Goal: Task Accomplishment & Management: Complete application form

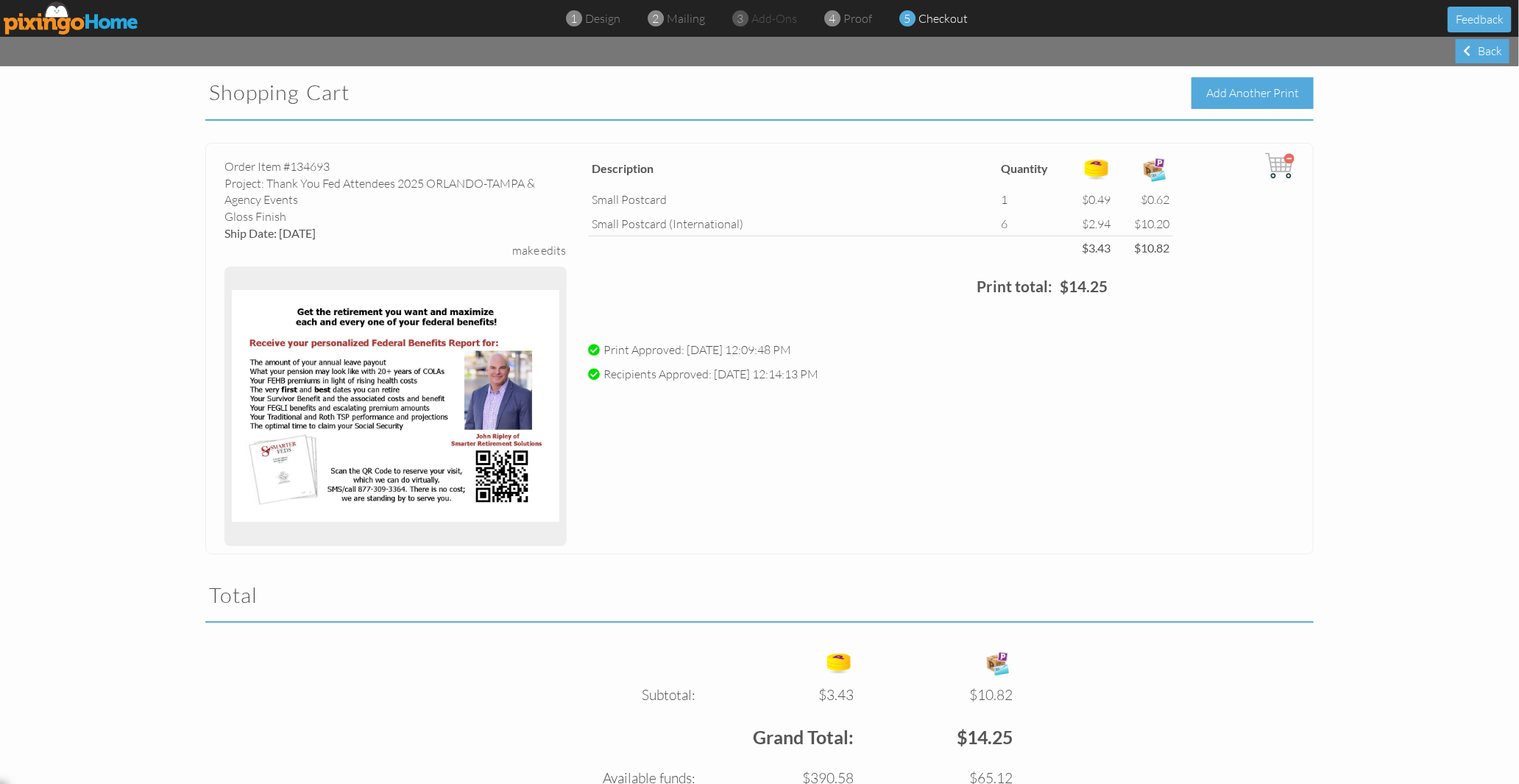
click at [1271, 104] on div "Add Another Print" at bounding box center [1252, 93] width 122 height 32
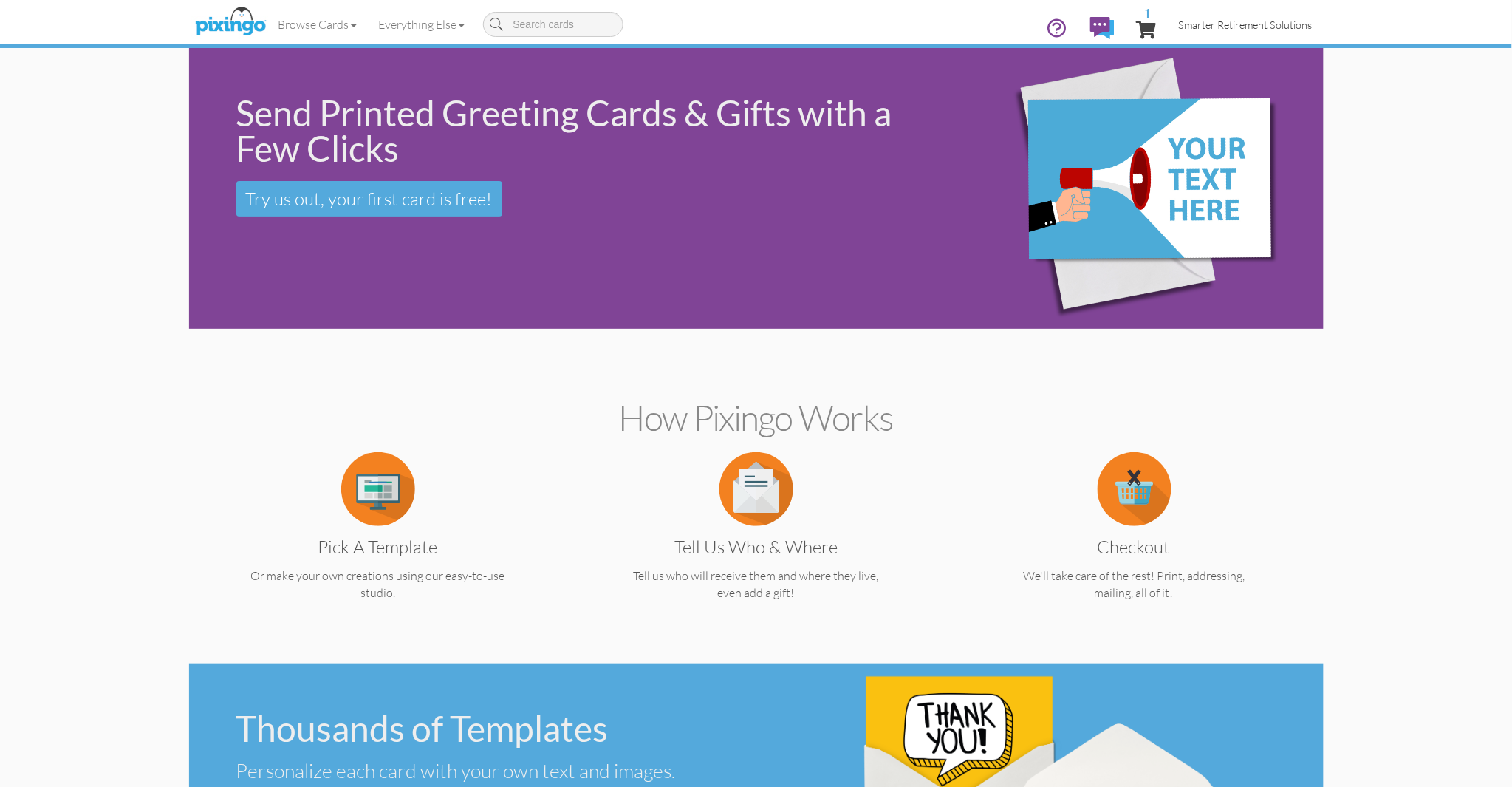
click at [1273, 25] on span "Smarter Retirement Solutions" at bounding box center [1246, 25] width 134 height 13
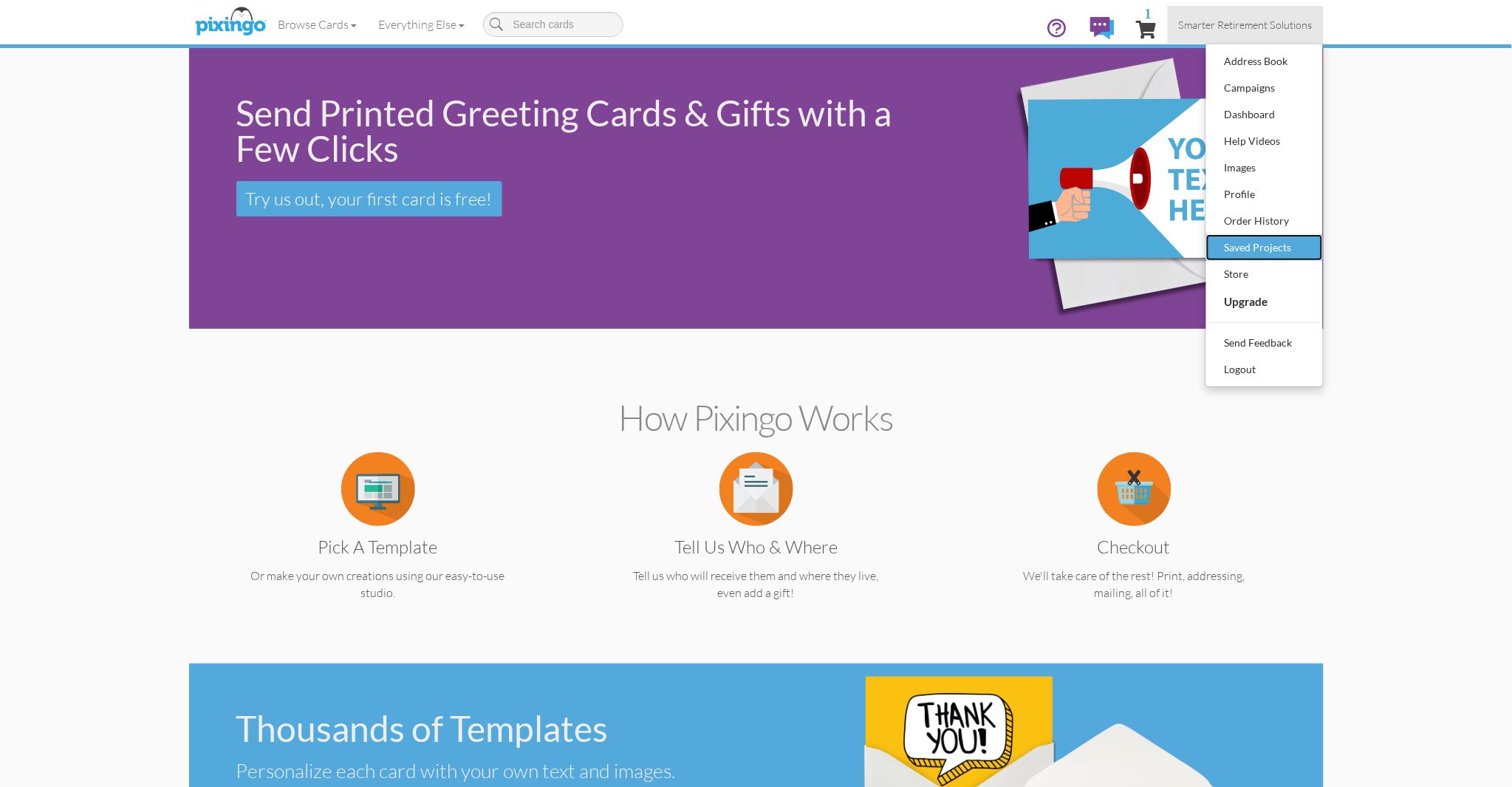
click at [1244, 241] on div "Saved Projects" at bounding box center [1264, 248] width 87 height 22
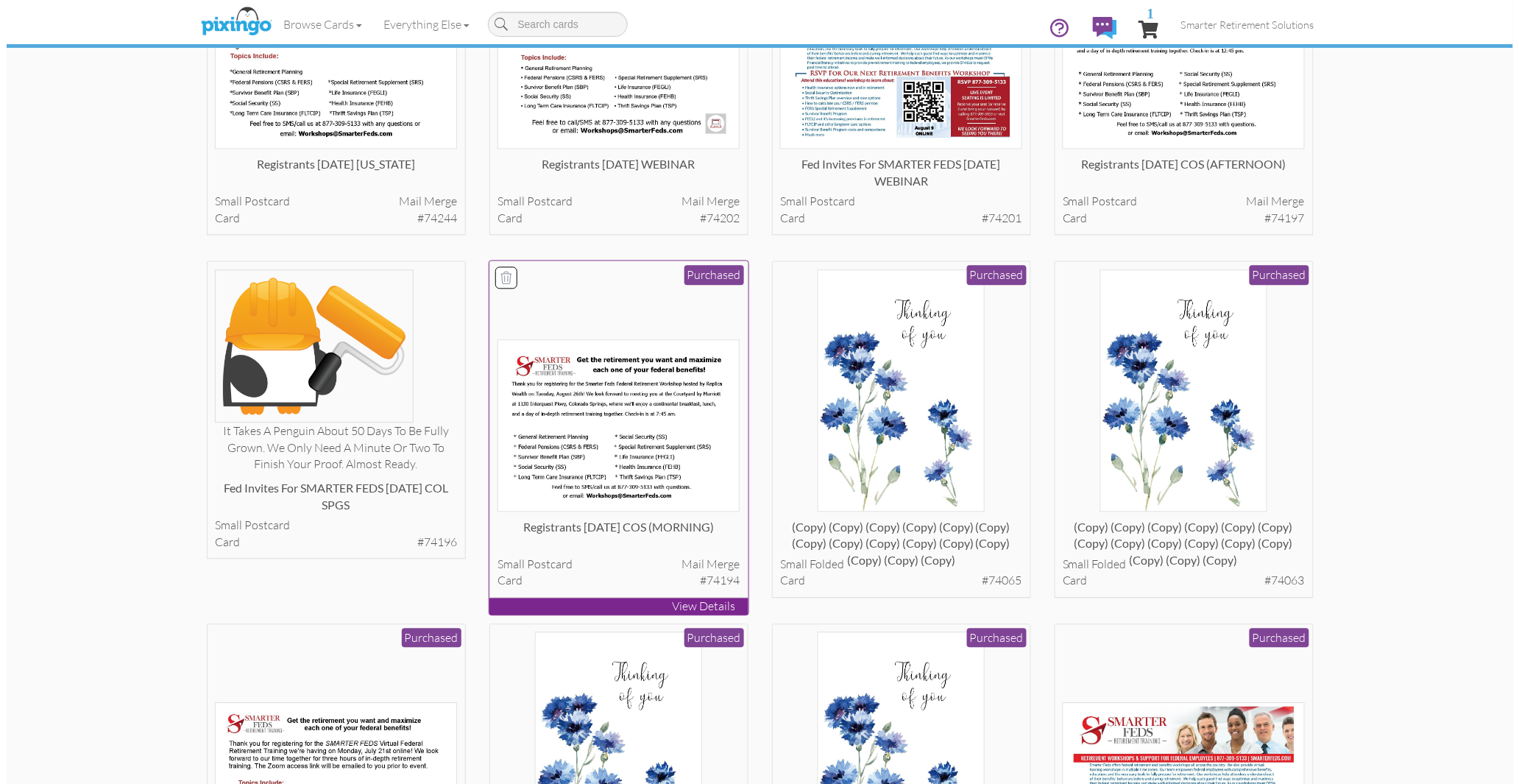
scroll to position [872, 0]
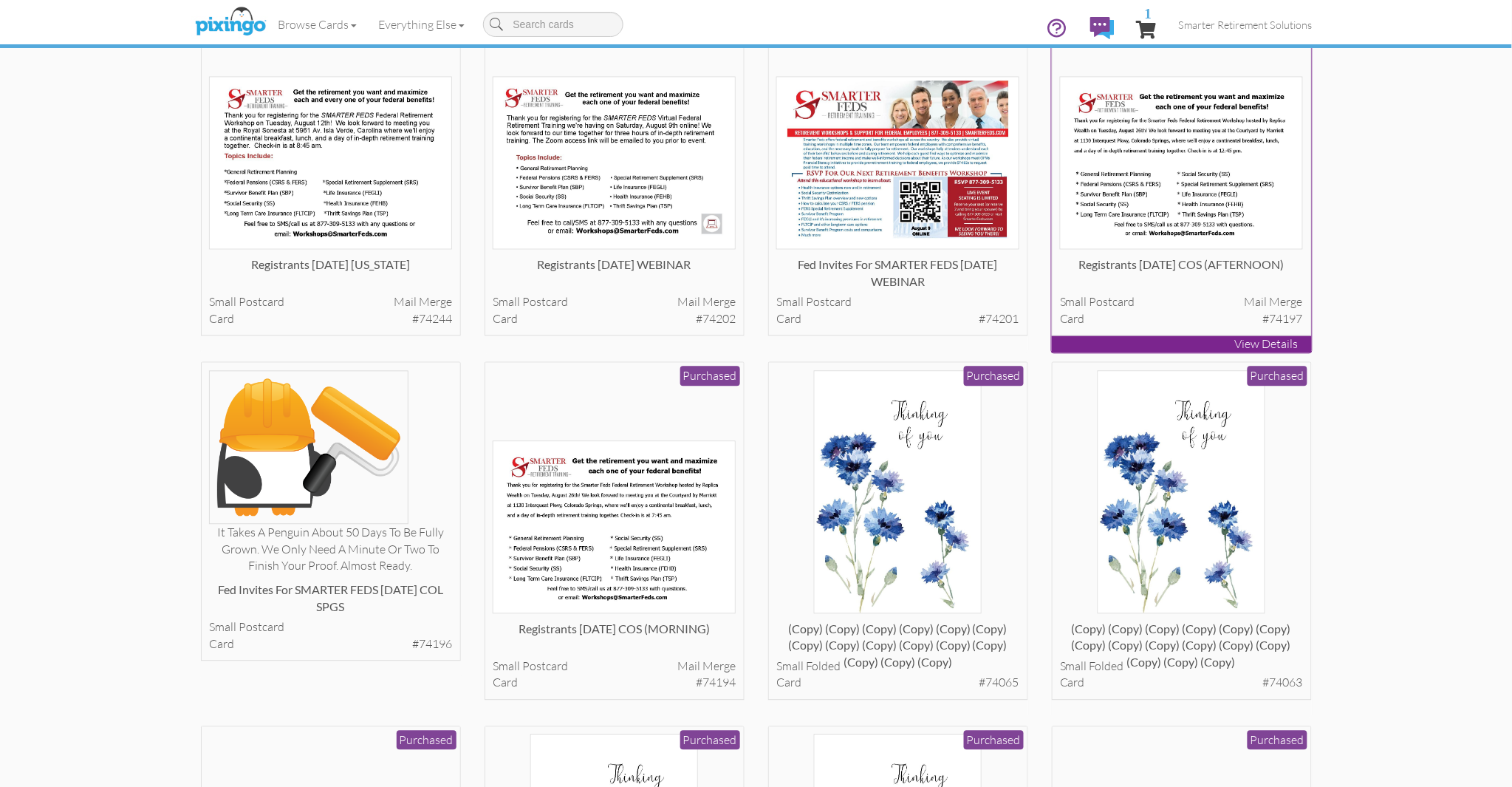
click at [1201, 190] on img at bounding box center [1181, 162] width 243 height 173
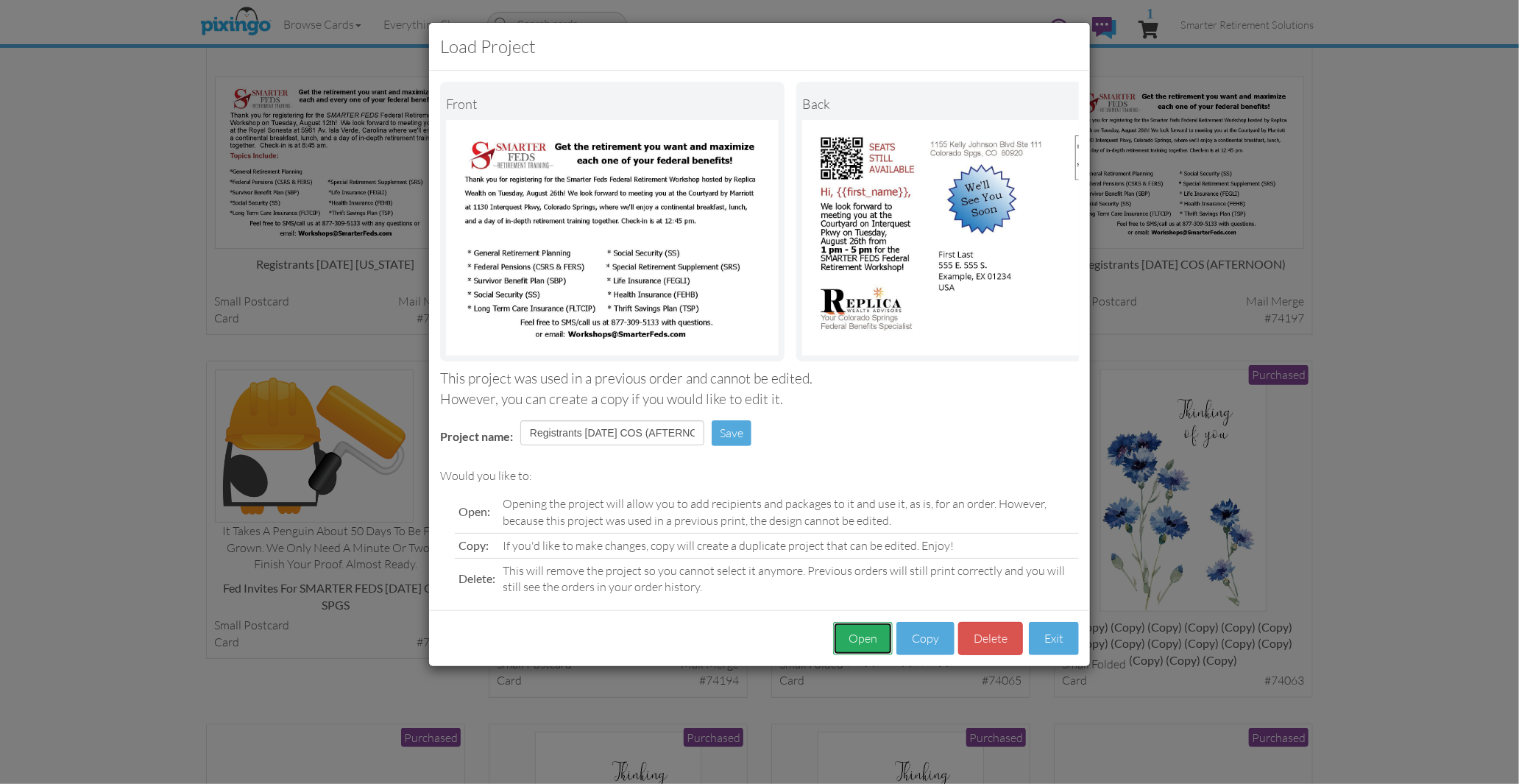
click at [874, 644] on button "Open" at bounding box center [863, 639] width 60 height 33
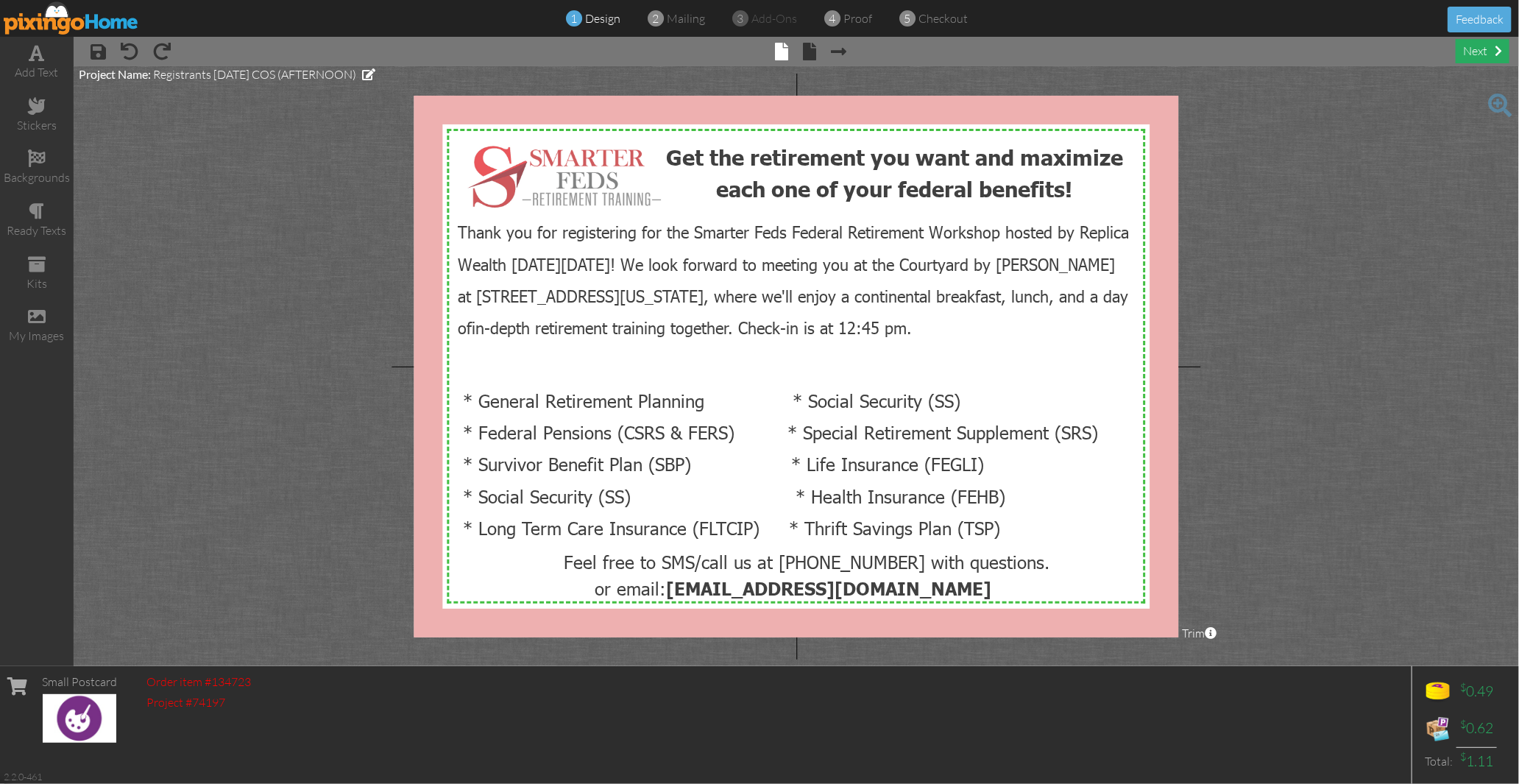
click at [1500, 50] on span at bounding box center [1498, 51] width 7 height 12
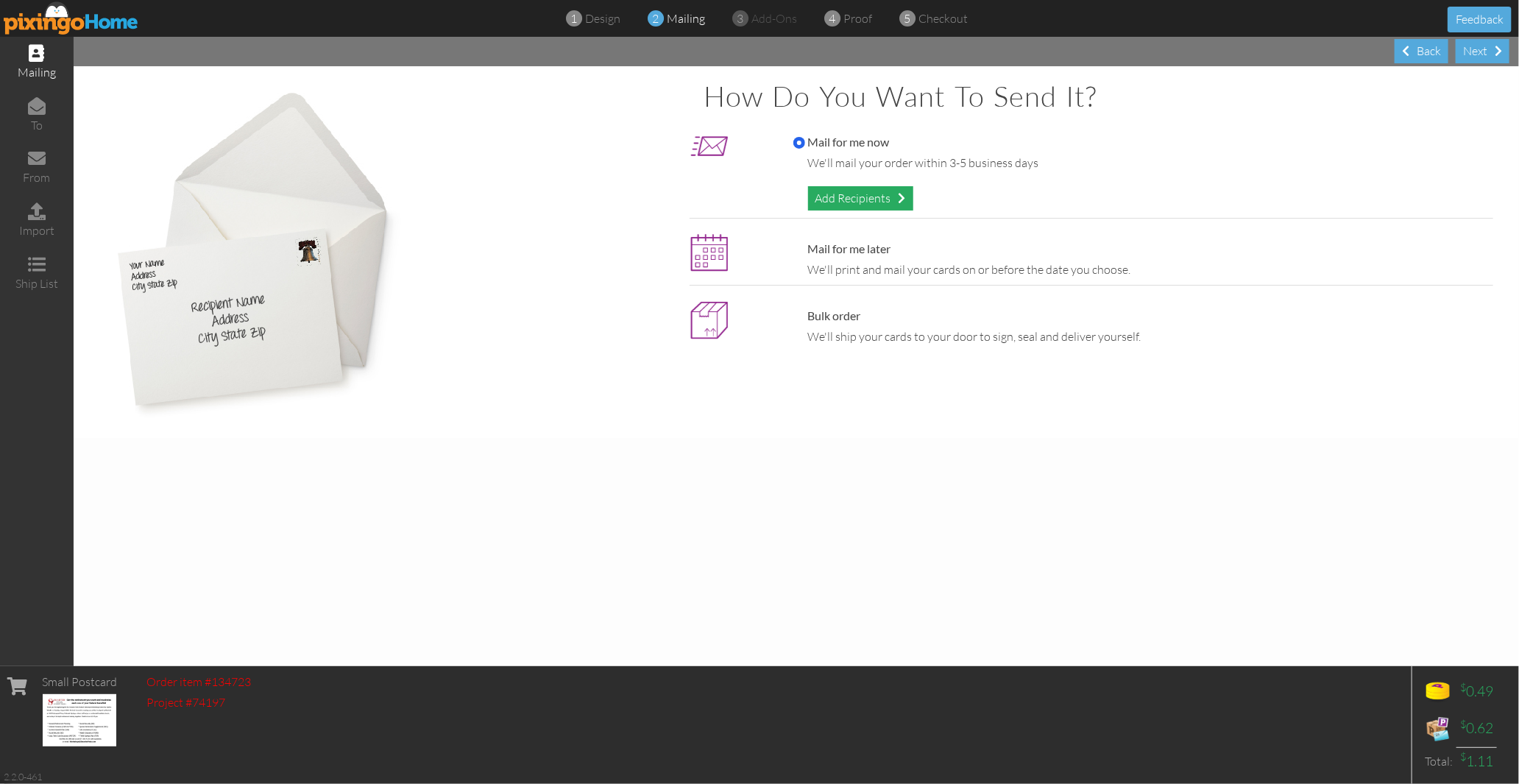
click at [852, 190] on div "Add Recipients" at bounding box center [860, 198] width 106 height 25
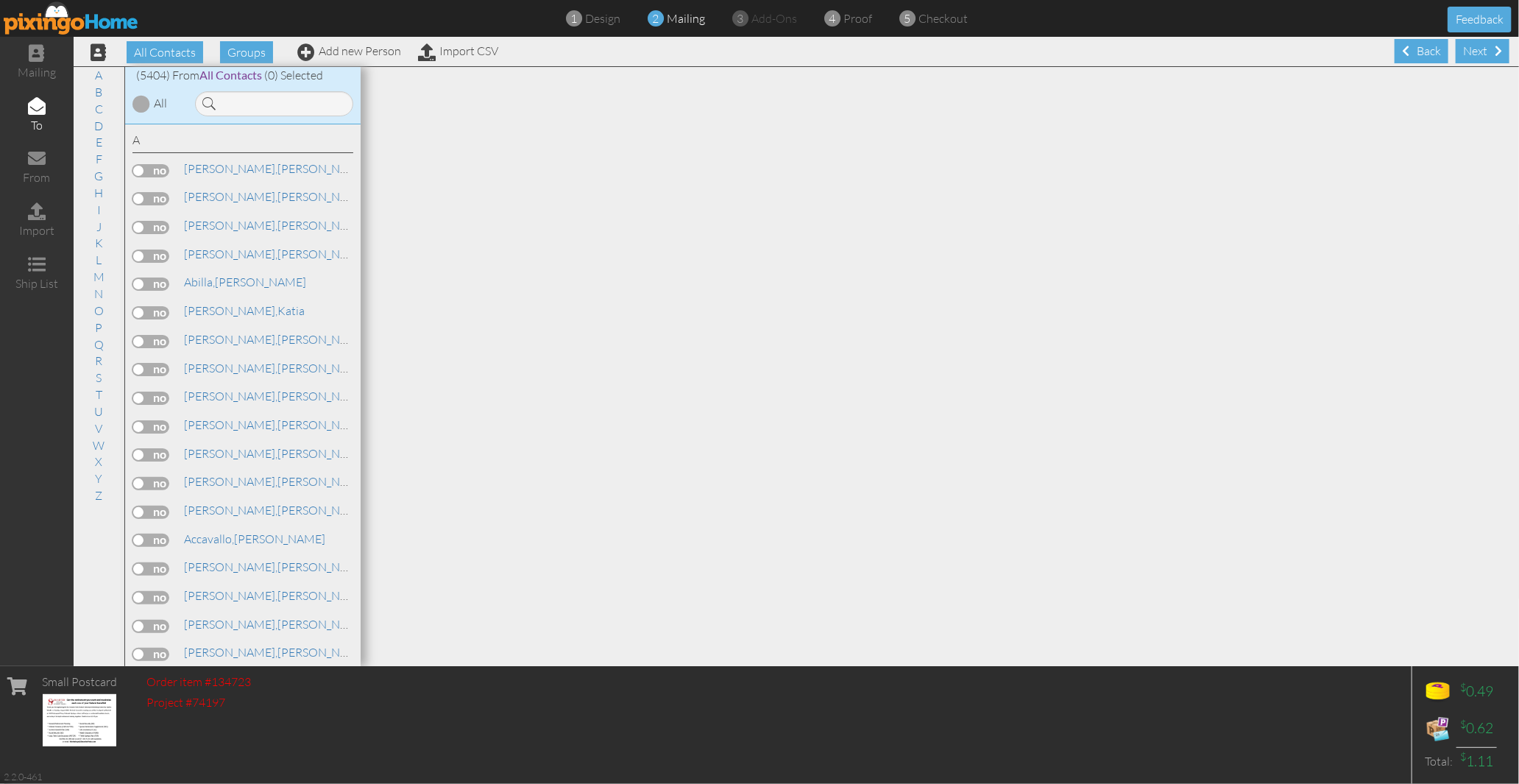
click at [285, 106] on input at bounding box center [274, 104] width 158 height 25
click at [240, 102] on input at bounding box center [274, 104] width 158 height 25
click at [263, 102] on input at bounding box center [274, 104] width 158 height 25
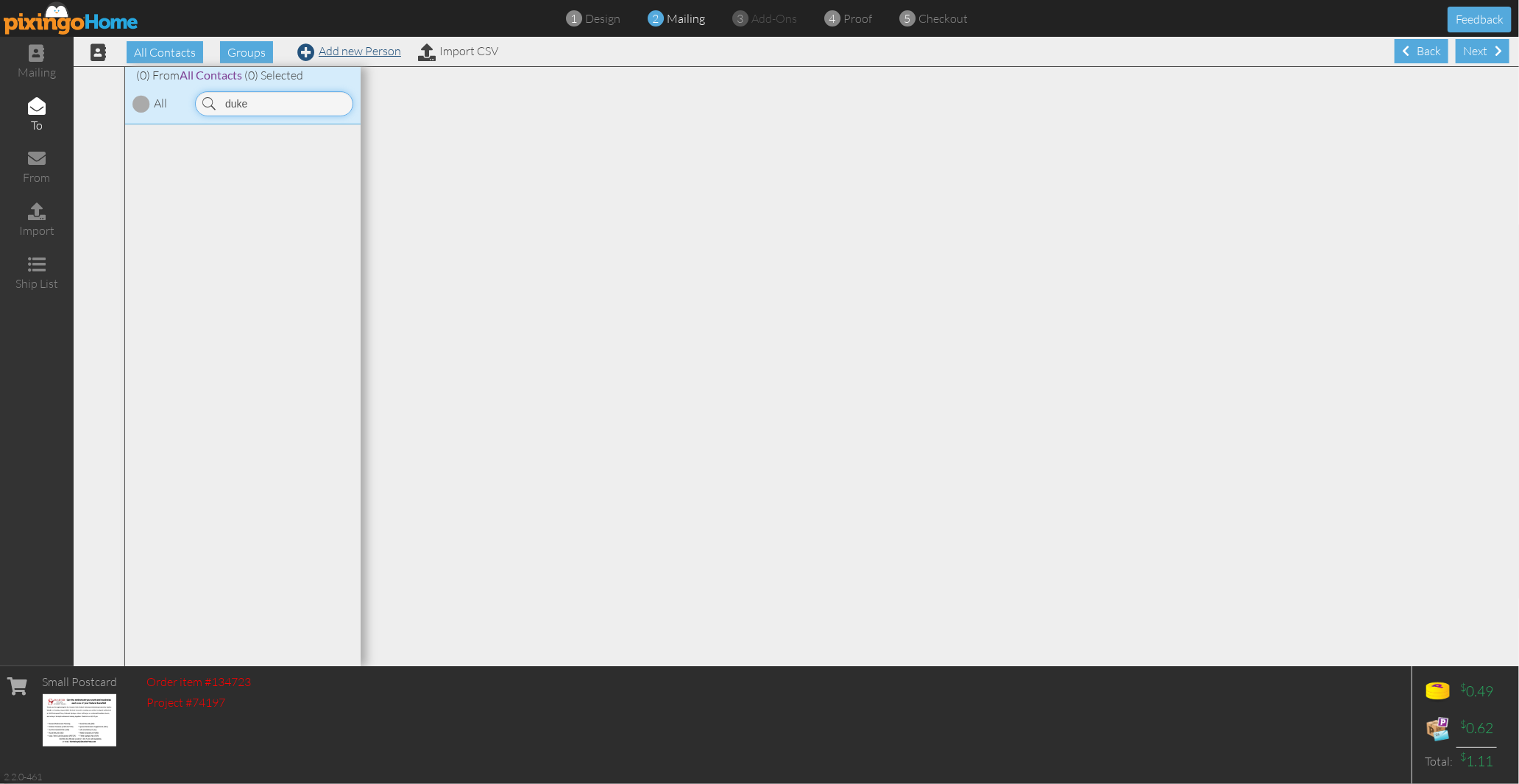
type input "duke"
click at [327, 45] on link "Add new Person" at bounding box center [349, 51] width 104 height 15
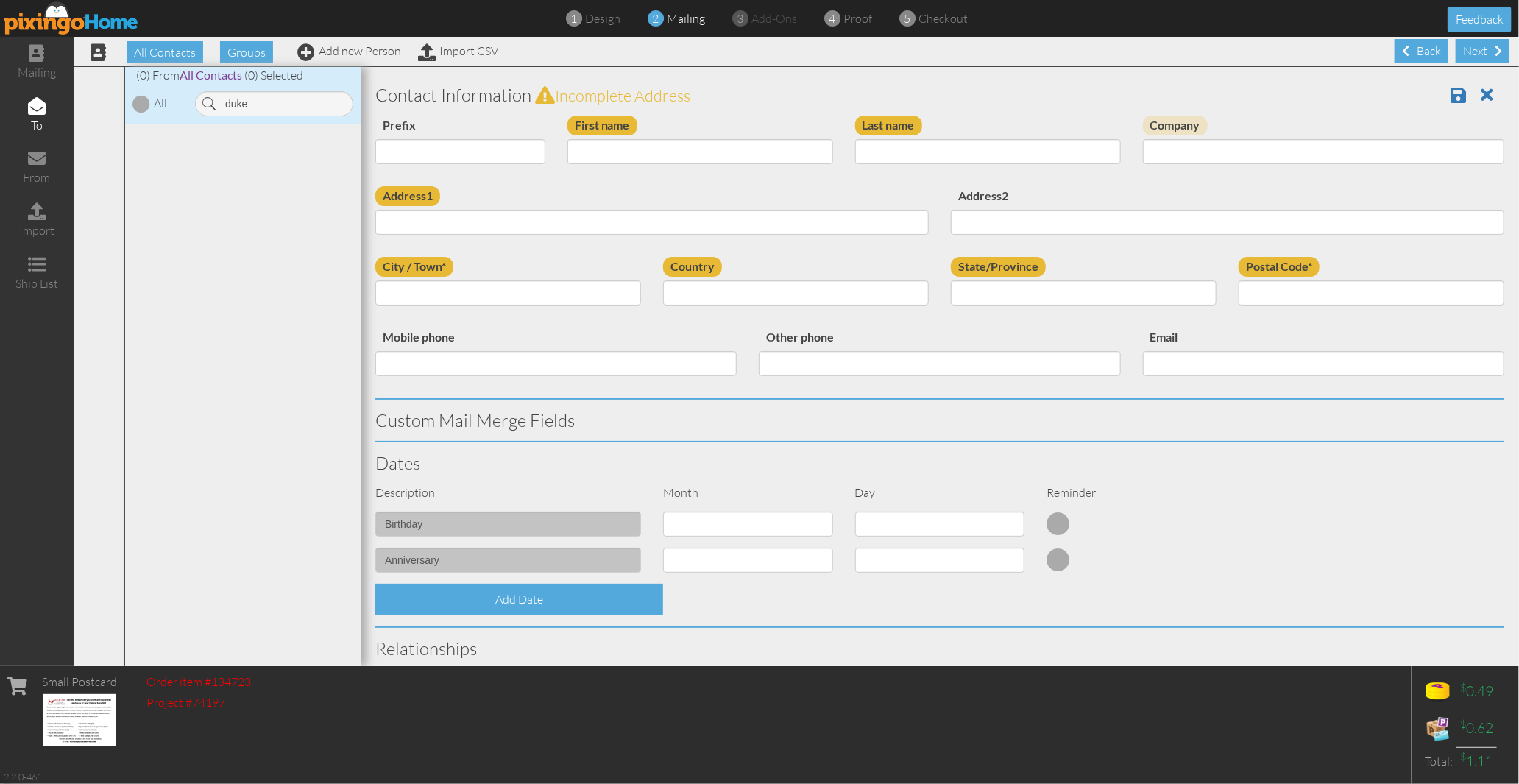
click at [639, 165] on div "First name" at bounding box center [700, 145] width 288 height 60
click at [630, 159] on input "First name" at bounding box center [700, 152] width 266 height 25
type input "[PERSON_NAME]"
click at [913, 157] on input "Last name" at bounding box center [988, 152] width 266 height 25
type input "Duke"
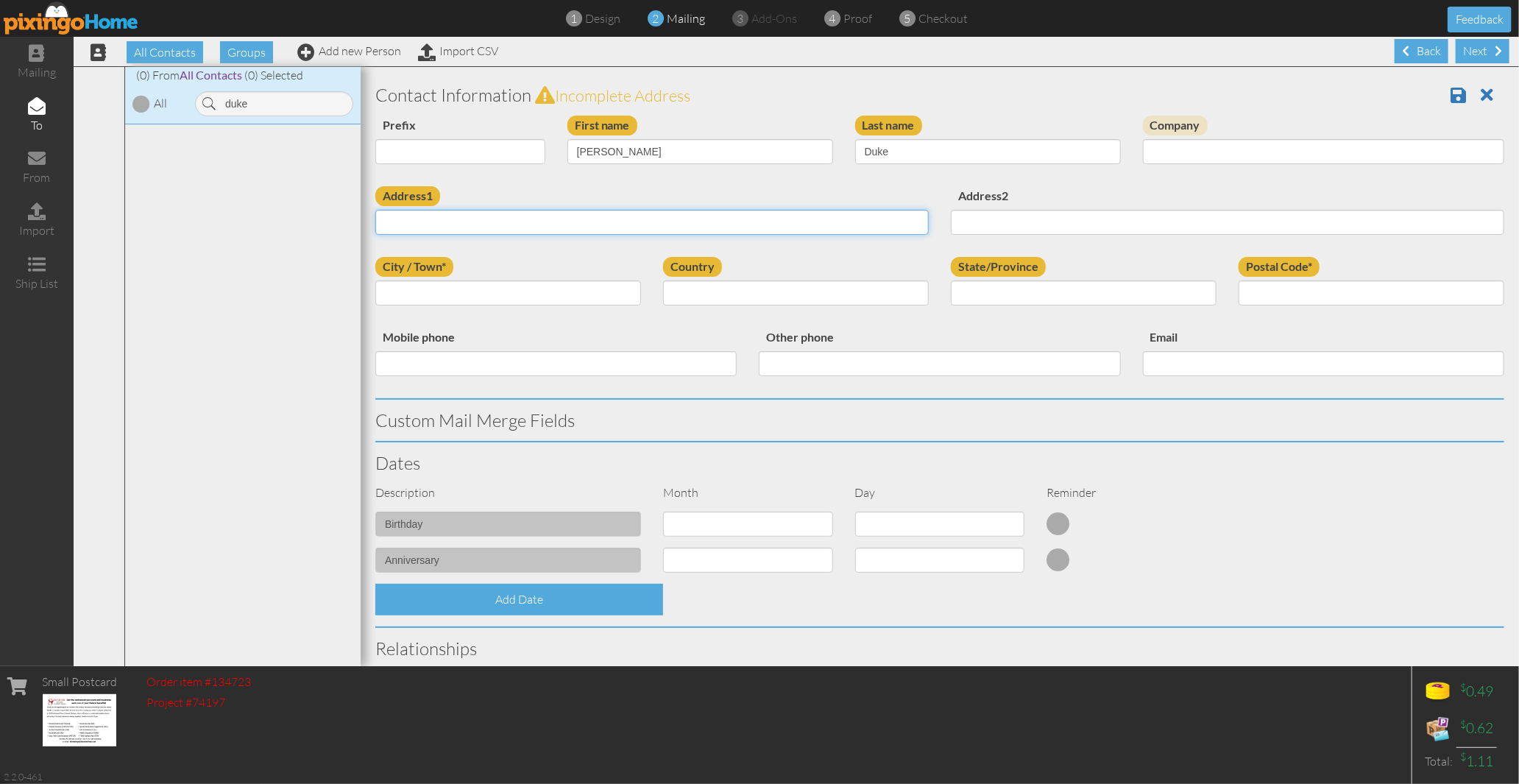
click at [579, 210] on input "Address1" at bounding box center [652, 222] width 553 height 25
paste input "408 Jefferson St Monument, CO 80132 United States"
click at [549, 219] on input "408 Jefferson St Monument, CO 80132 United States" at bounding box center [652, 222] width 553 height 25
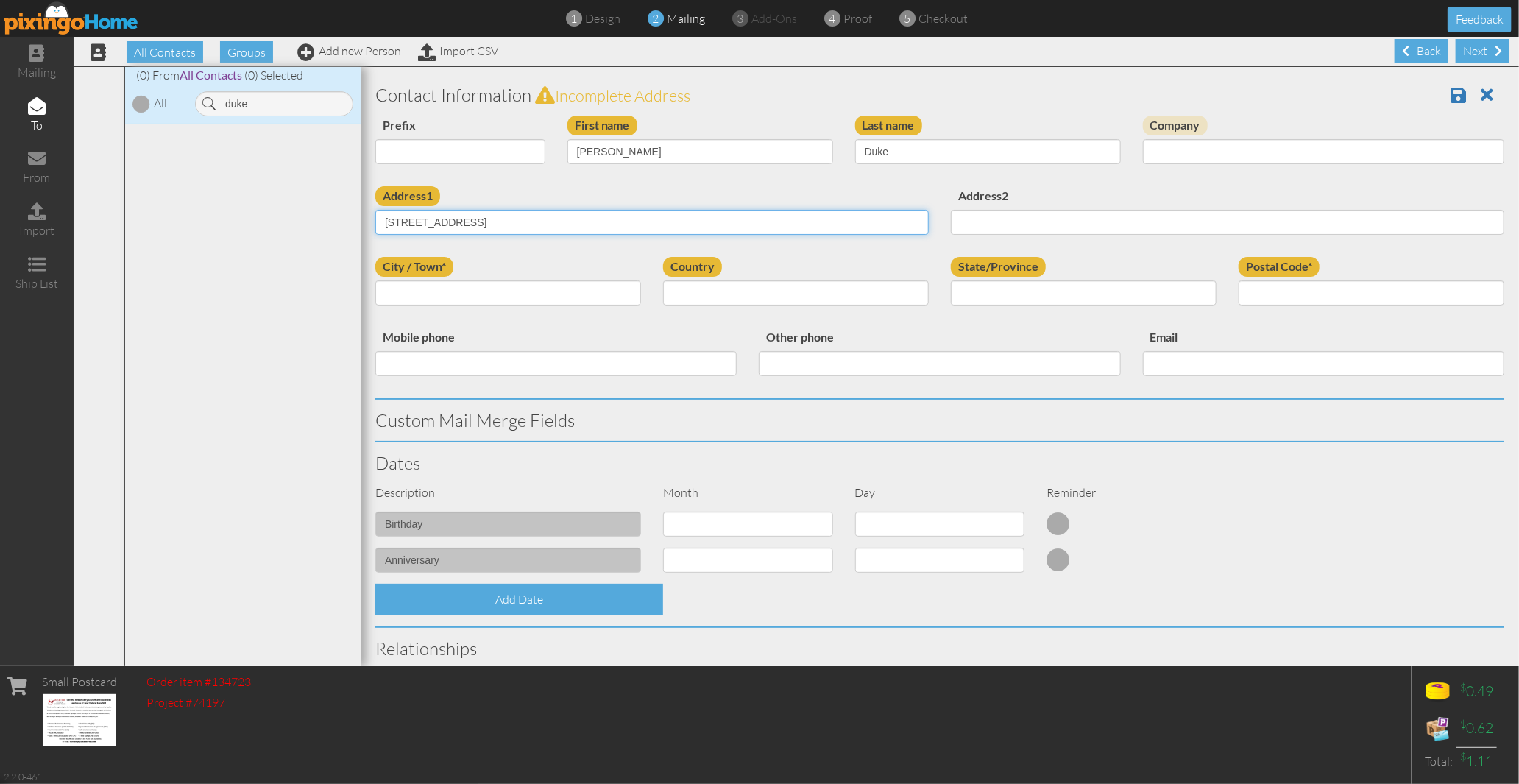
click at [550, 221] on input "408 Jefferson St Monument, CO 80132 United States" at bounding box center [652, 222] width 553 height 25
click at [672, 221] on input "408 Jefferson St Monument, CO 80132 United States" at bounding box center [652, 222] width 553 height 25
click at [551, 225] on input "408 Jefferson St Monument, CO 80132 United States" at bounding box center [652, 222] width 553 height 25
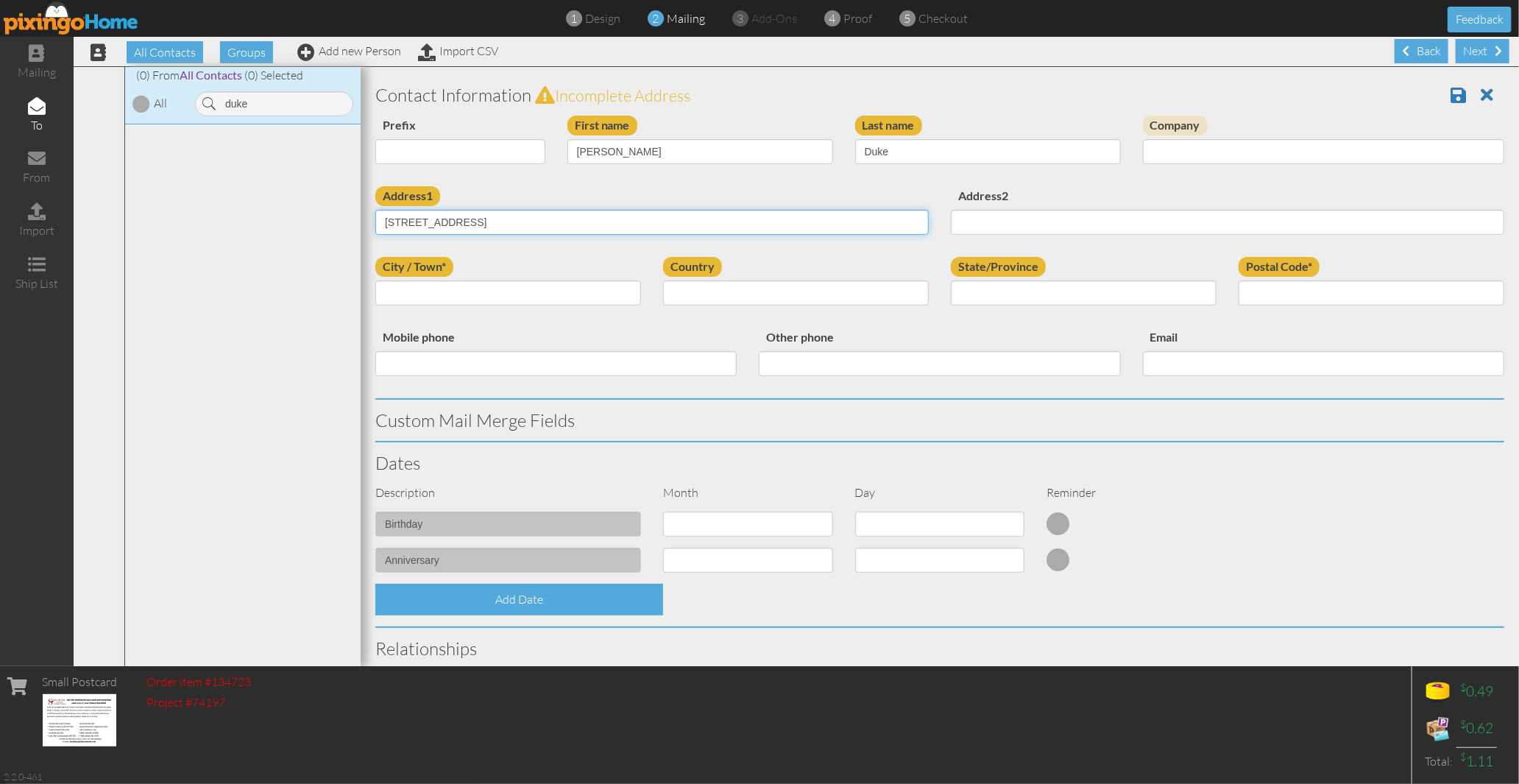
type input "408 Jefferson St Monument, CO 80132 United States"
click at [1329, 278] on div "Postal Code*" at bounding box center [1371, 286] width 288 height 60
click at [1312, 295] on input "Postal Code*" at bounding box center [1371, 293] width 266 height 25
paste input "80132"
type input "80132"
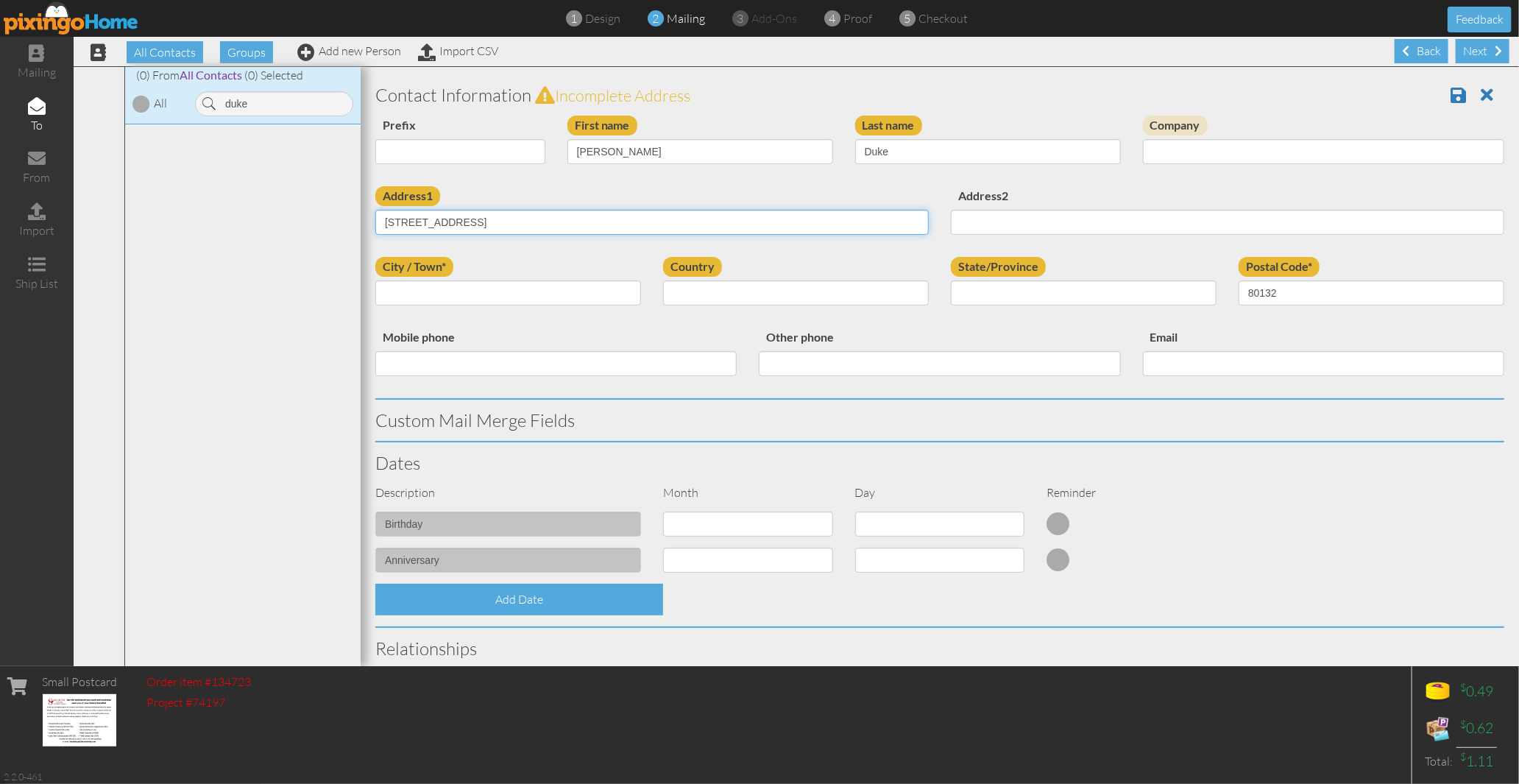
click at [489, 229] on input "408 Jefferson St Monument, CO 80132 United States" at bounding box center [652, 222] width 553 height 25
click at [955, 298] on input "State/Province" at bounding box center [1083, 293] width 266 height 25
drag, startPoint x: 535, startPoint y: 279, endPoint x: 481, endPoint y: 295, distance: 56.3
click at [481, 295] on input "City / Town*" at bounding box center [508, 293] width 266 height 25
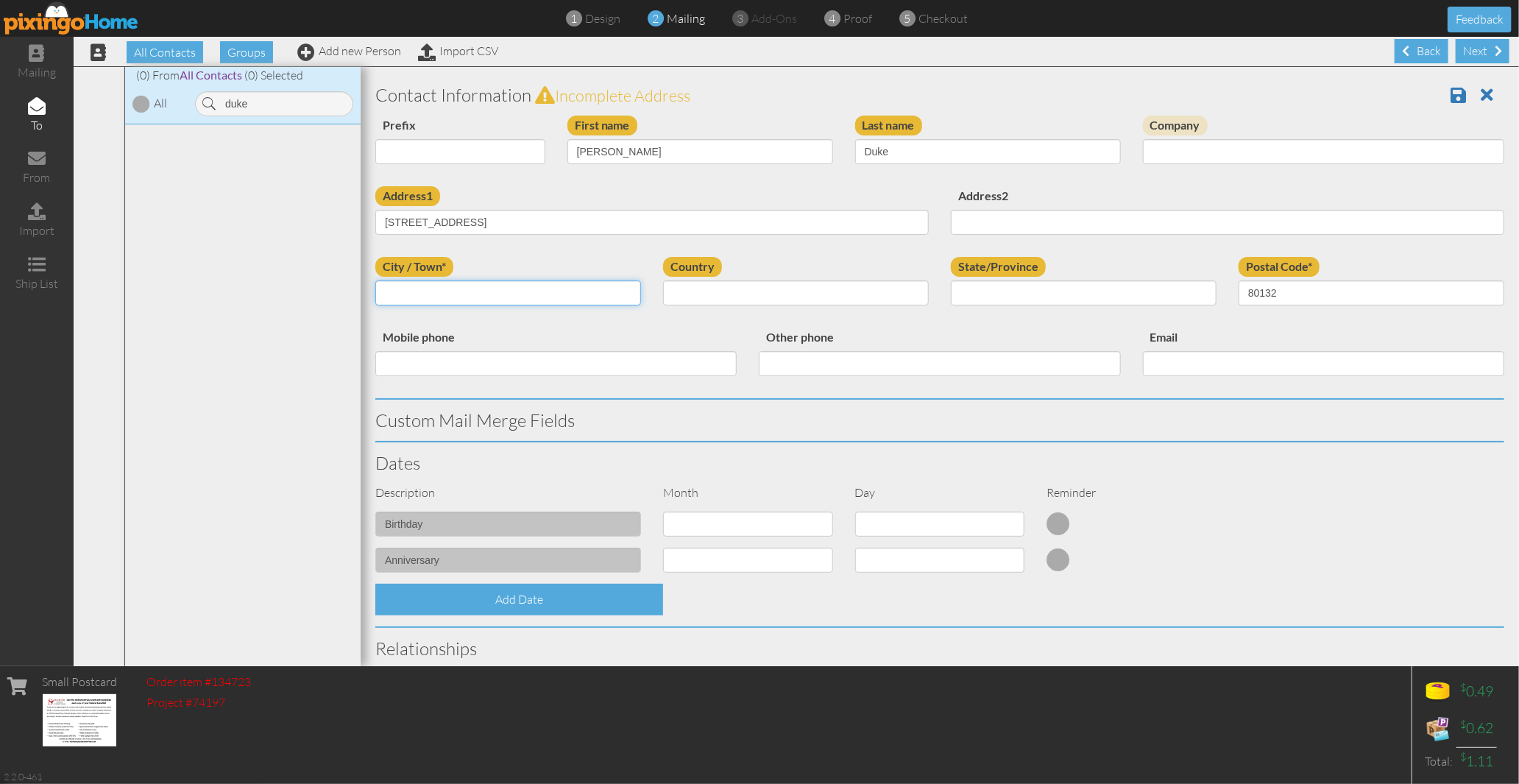
paste input "Monument"
type input "Monument"
click at [547, 253] on div "Address1 408 Jefferson St Monument, CO 80132 United States Address2" at bounding box center [940, 221] width 1151 height 71
click at [730, 288] on select "[GEOGRAPHIC_DATA] -------------- [GEOGRAPHIC_DATA] [GEOGRAPHIC_DATA] [GEOGRAPHI…" at bounding box center [796, 293] width 266 height 25
select select "object:29773"
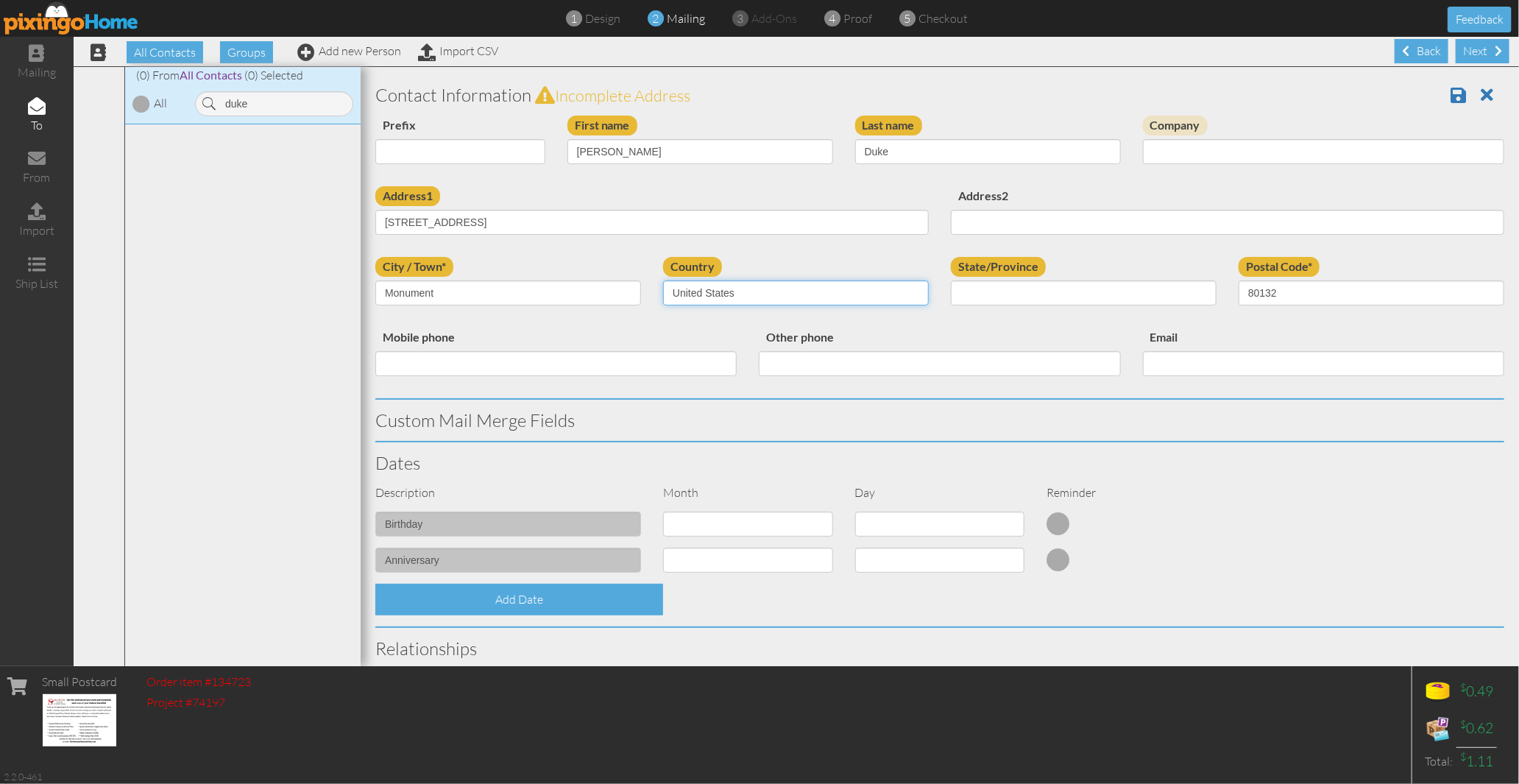
click at [663, 280] on select "[GEOGRAPHIC_DATA] -------------- [GEOGRAPHIC_DATA] [GEOGRAPHIC_DATA] [GEOGRAPHI…" at bounding box center [796, 293] width 266 height 25
click at [1040, 306] on div "State/Province AA (Military) AE (Military) Alabama Alaska American Samoa AP (Mi…" at bounding box center [1083, 286] width 288 height 60
click at [998, 285] on select "AA (Military) AE (Military) [US_STATE] [US_STATE] [US_STATE] AP (Military) [US_…" at bounding box center [1083, 293] width 266 height 25
select select "object:30027"
click at [951, 280] on select "AA (Military) AE (Military) [US_STATE] [US_STATE] [US_STATE] AP (Military) [US_…" at bounding box center [1083, 293] width 266 height 25
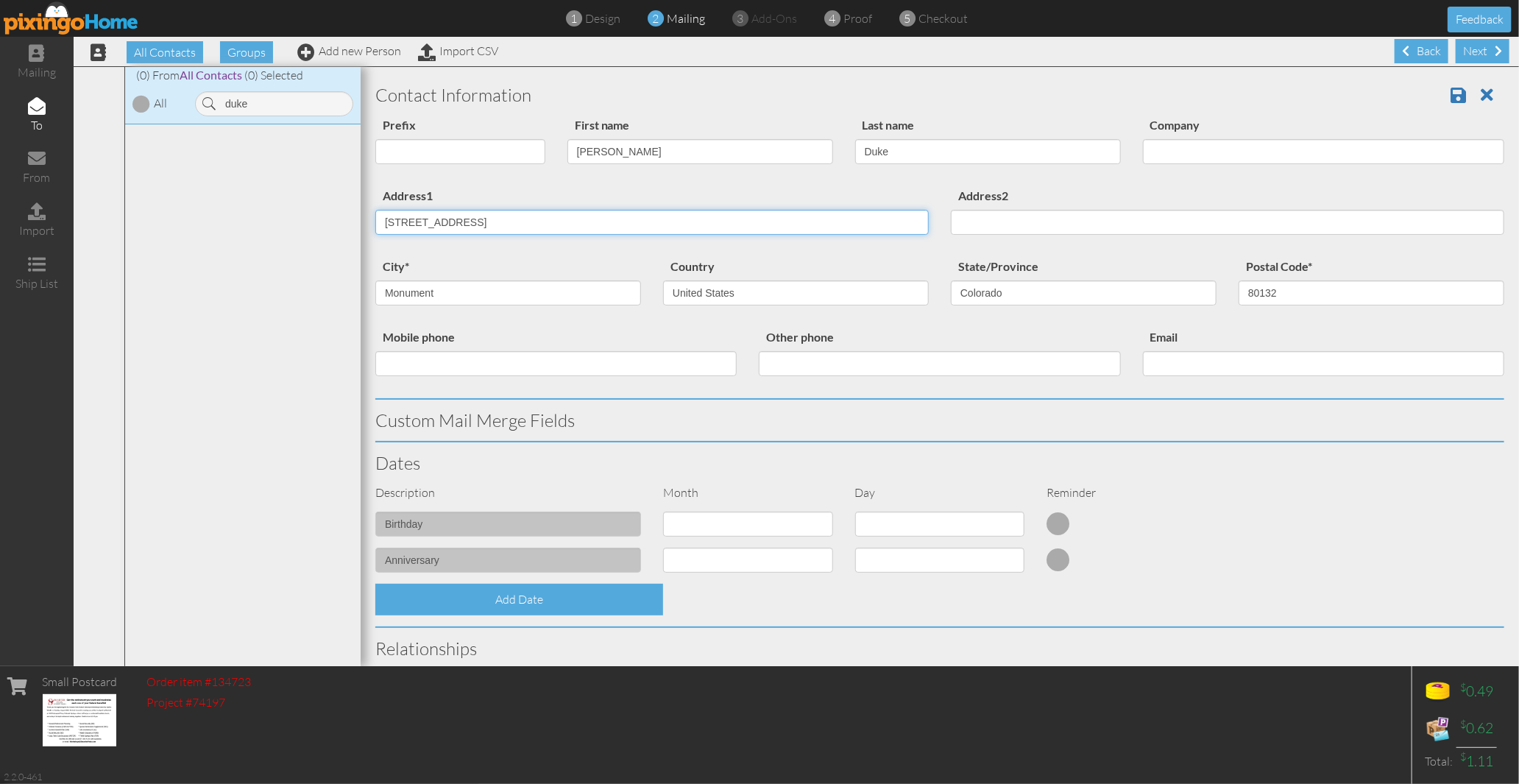
drag, startPoint x: 463, startPoint y: 227, endPoint x: 740, endPoint y: 214, distance: 277.3
click at [740, 214] on input "408 Jefferson St Monument, CO 80132 United States" at bounding box center [652, 222] width 553 height 25
type input "408 Jefferson St"
click at [644, 196] on div "Address1 408 Jefferson St" at bounding box center [652, 216] width 575 height 60
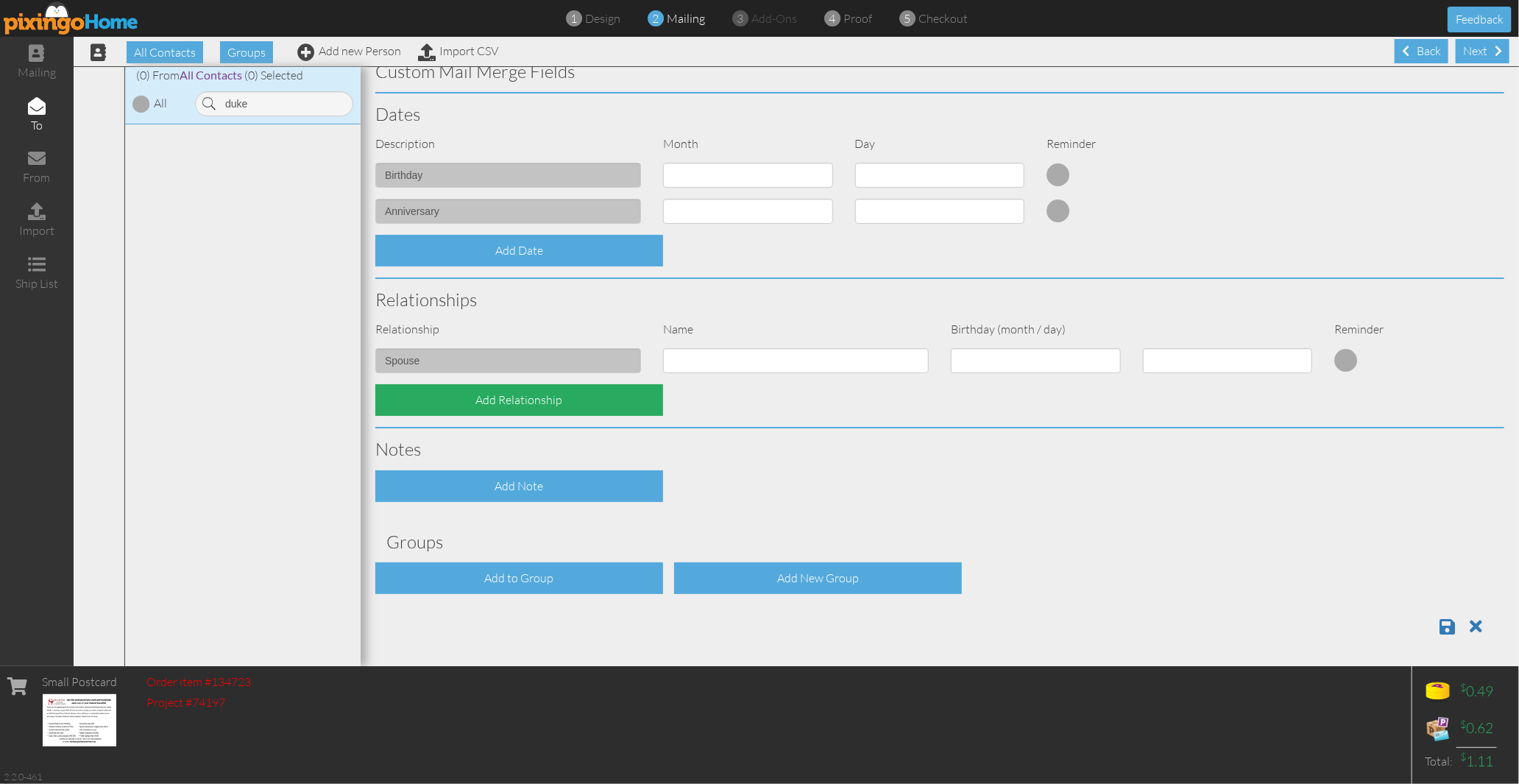
scroll to position [1, 0]
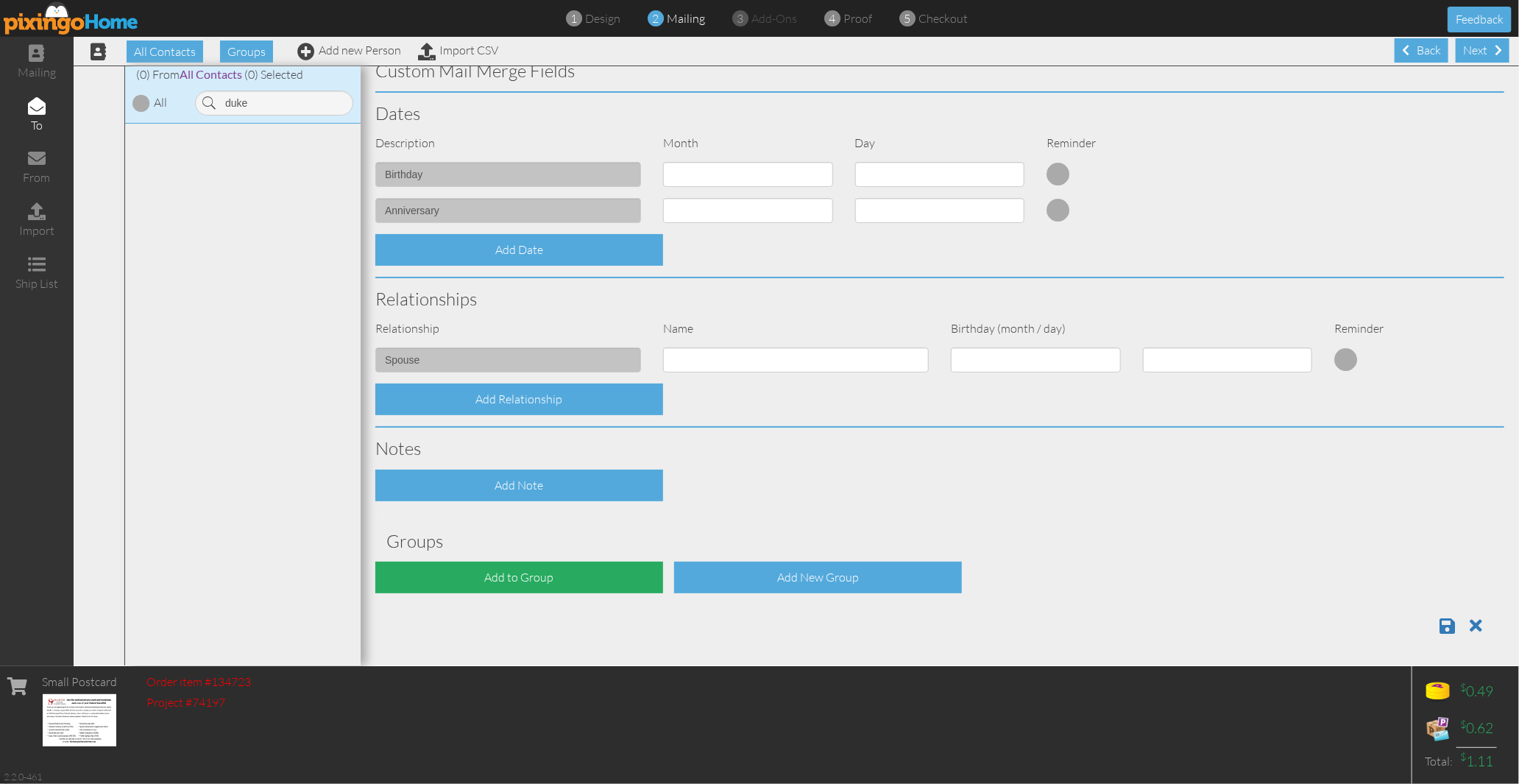
click at [534, 575] on div "Add to Group" at bounding box center [519, 578] width 288 height 32
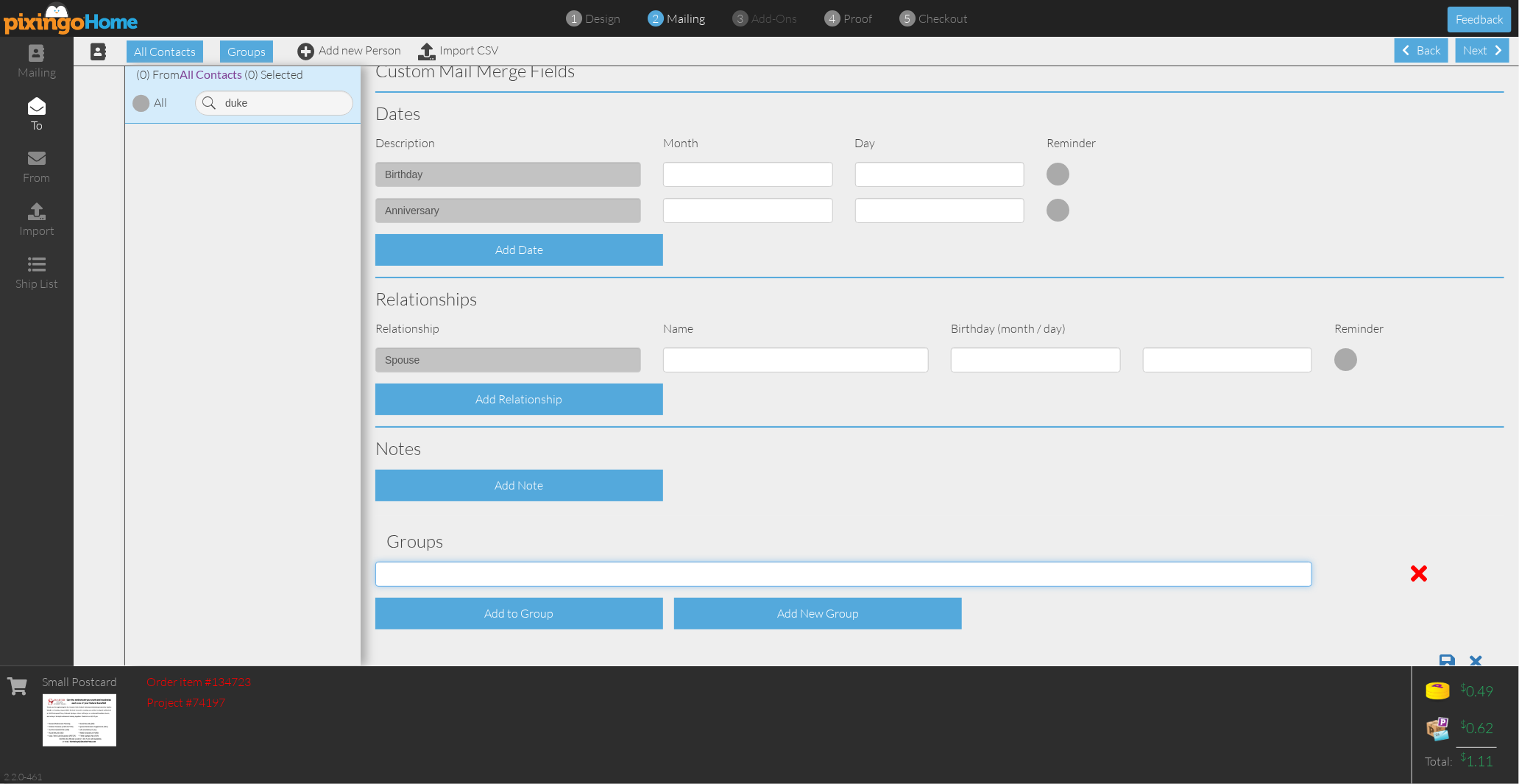
click at [530, 563] on select "[DATE] SMARTER FEDS OSD DMEA [US_STATE] [DATE] BOP Onsite 08/12 [US_STATE] Regi…" at bounding box center [844, 575] width 937 height 25
select select "object:30091"
click at [375, 562] on select "[DATE] SMARTER FEDS OSD DMEA [US_STATE] [DATE] BOP Onsite 08/12 [US_STATE] Regi…" at bounding box center [844, 575] width 937 height 25
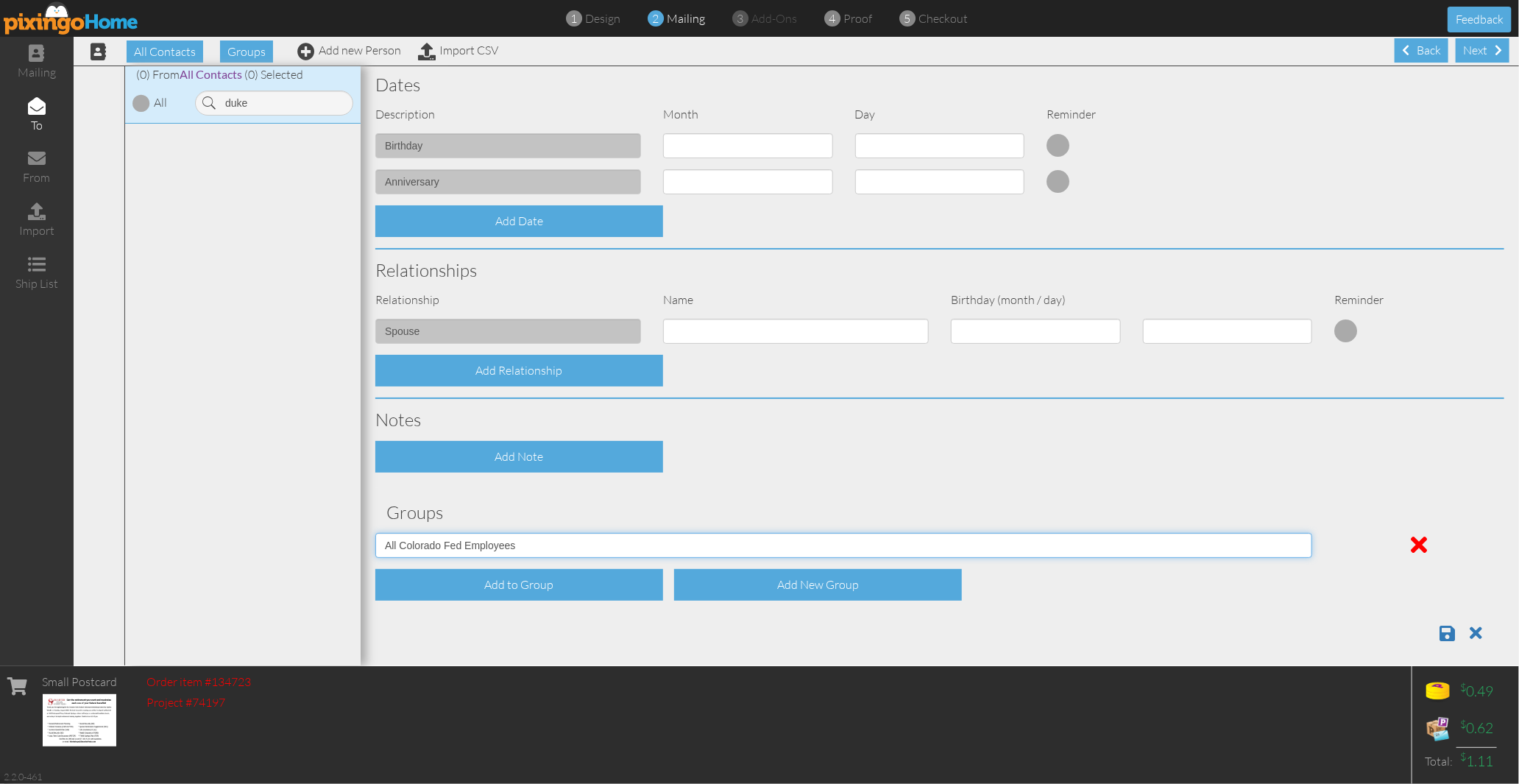
scroll to position [385, 0]
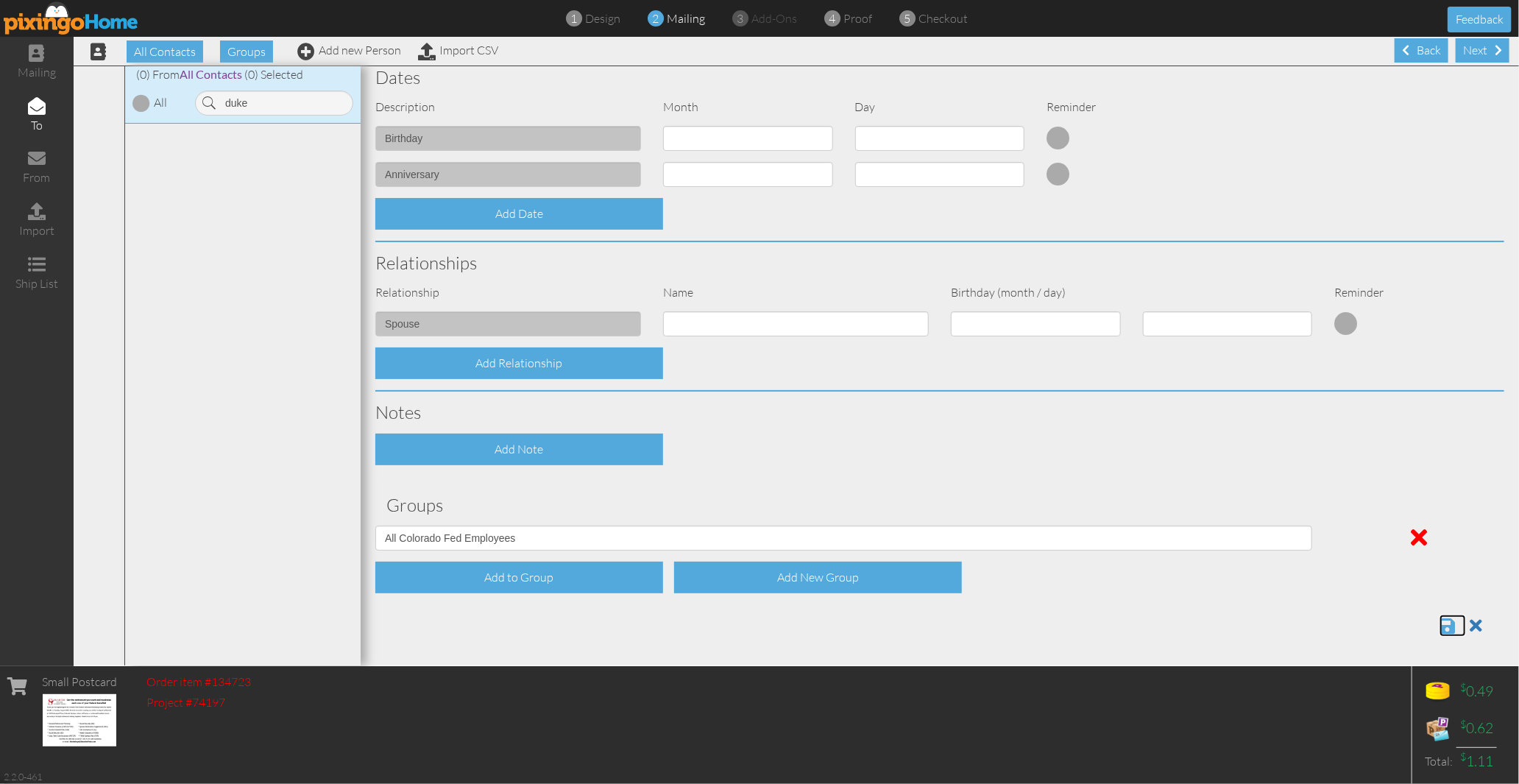
click at [1440, 617] on span at bounding box center [1447, 625] width 15 height 17
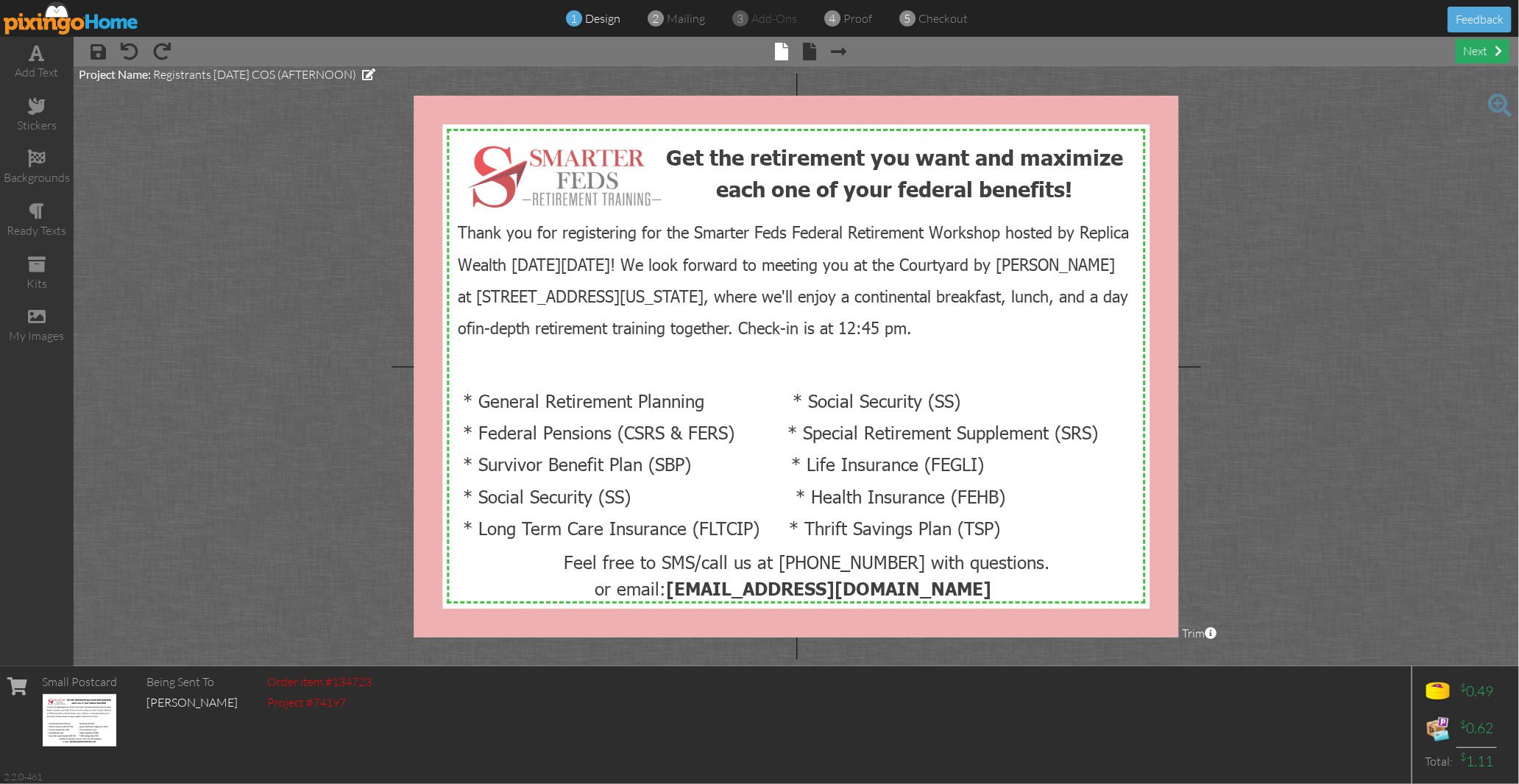
click at [1462, 42] on div "next" at bounding box center [1482, 51] width 54 height 25
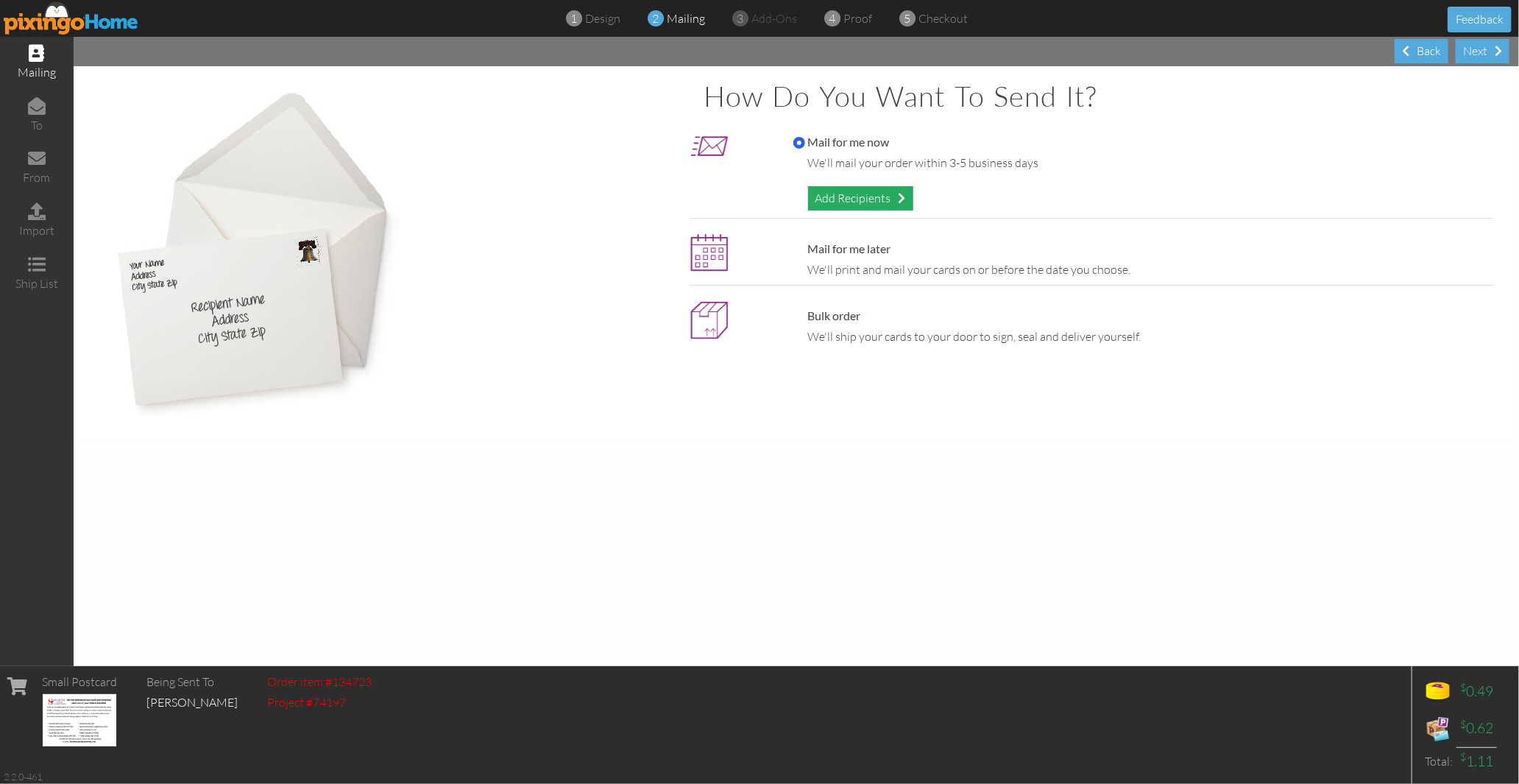
click at [842, 188] on div "Add Recipients" at bounding box center [860, 198] width 106 height 25
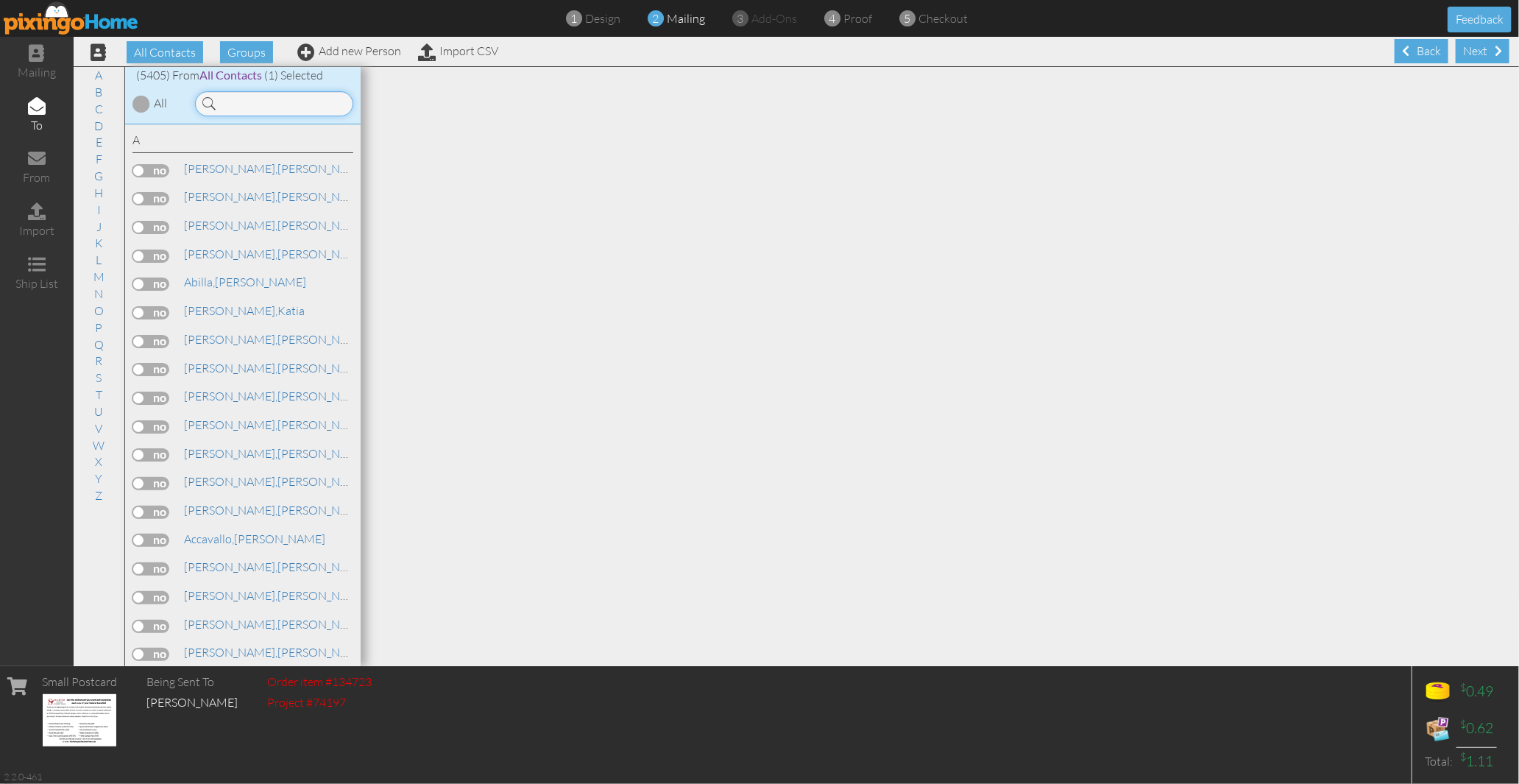
click at [259, 97] on input at bounding box center [274, 104] width 158 height 25
click at [241, 105] on input "[PERSON_NAME]" at bounding box center [274, 104] width 158 height 25
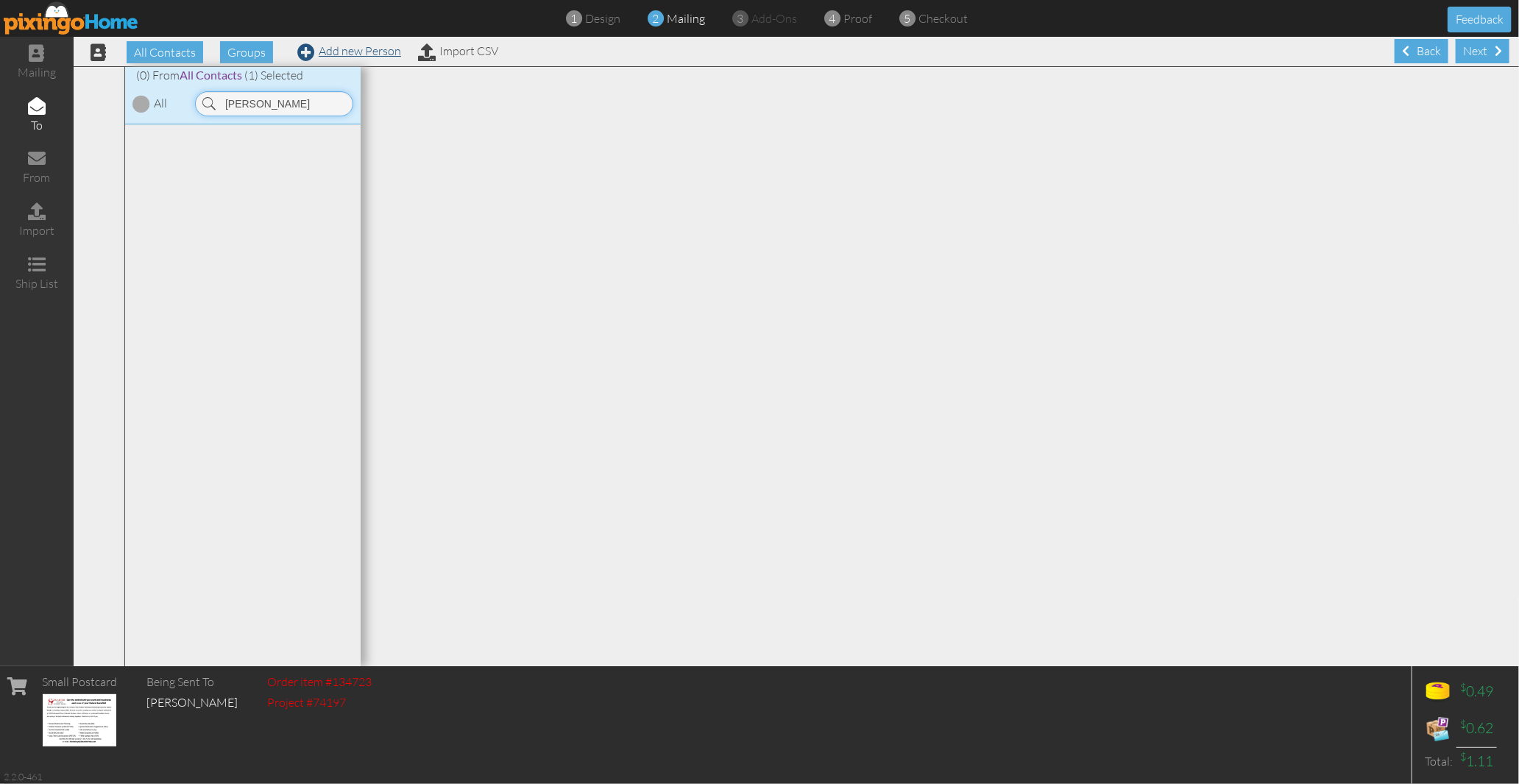
type input "[PERSON_NAME]"
click at [334, 48] on link "Add new Person" at bounding box center [349, 51] width 104 height 15
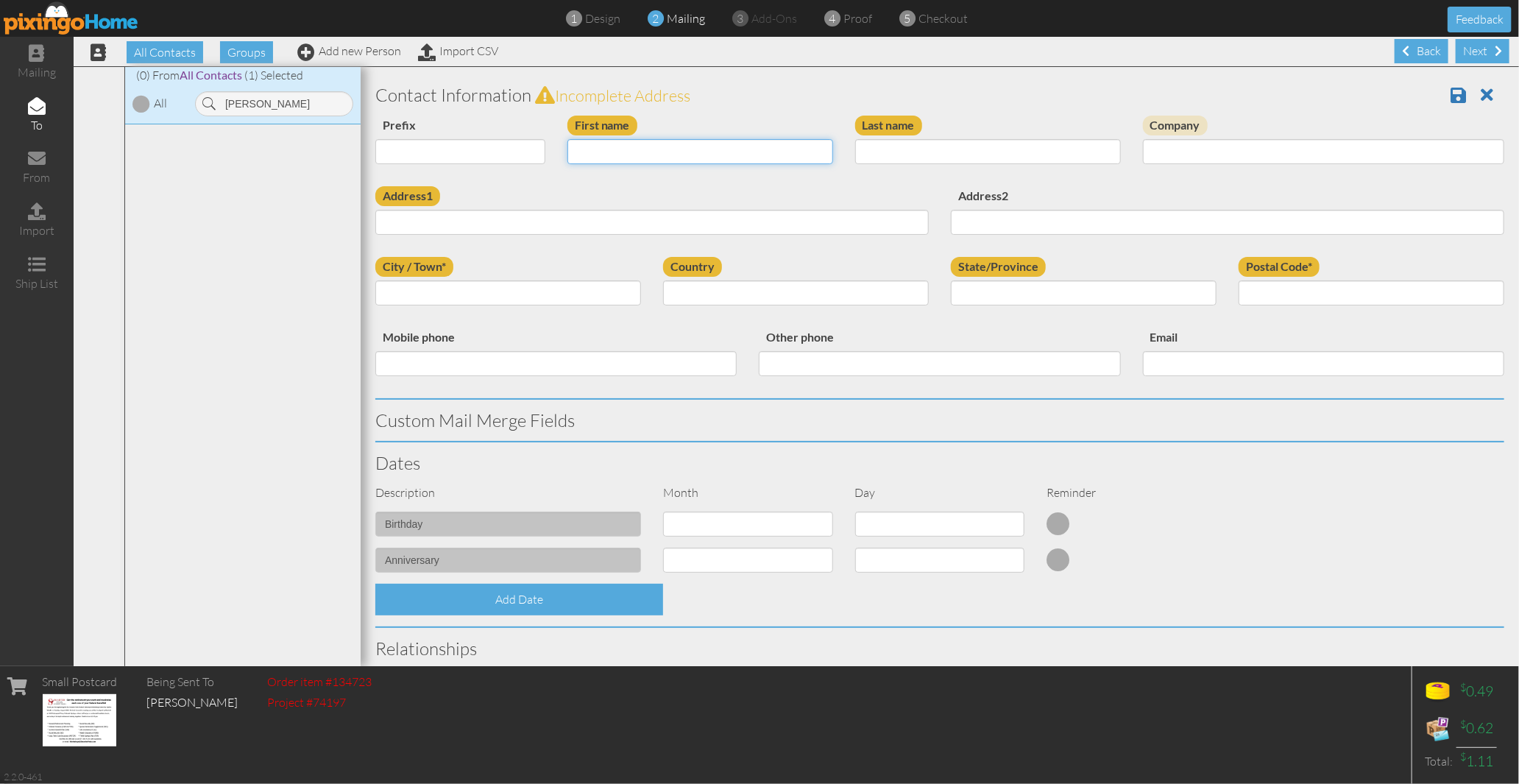
click at [619, 156] on input "First name" at bounding box center [700, 152] width 266 height 25
type input "[PERSON_NAME]"
click at [921, 150] on input "Last name" at bounding box center [988, 152] width 266 height 25
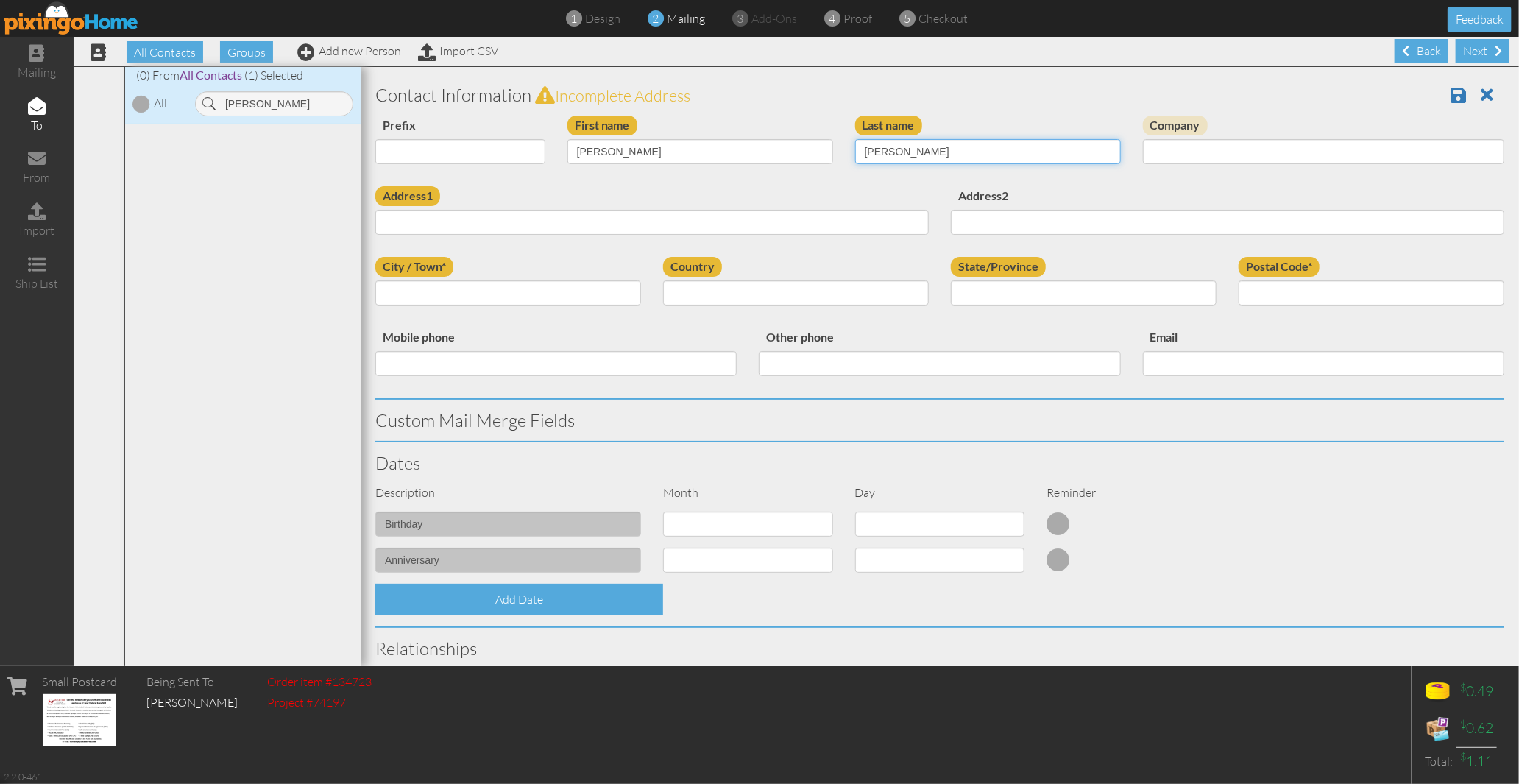
type input "[PERSON_NAME]"
click at [491, 225] on input "Address1" at bounding box center [652, 222] width 553 height 25
paste input "[STREET_ADDRESS][PERSON_NAME][US_STATE]"
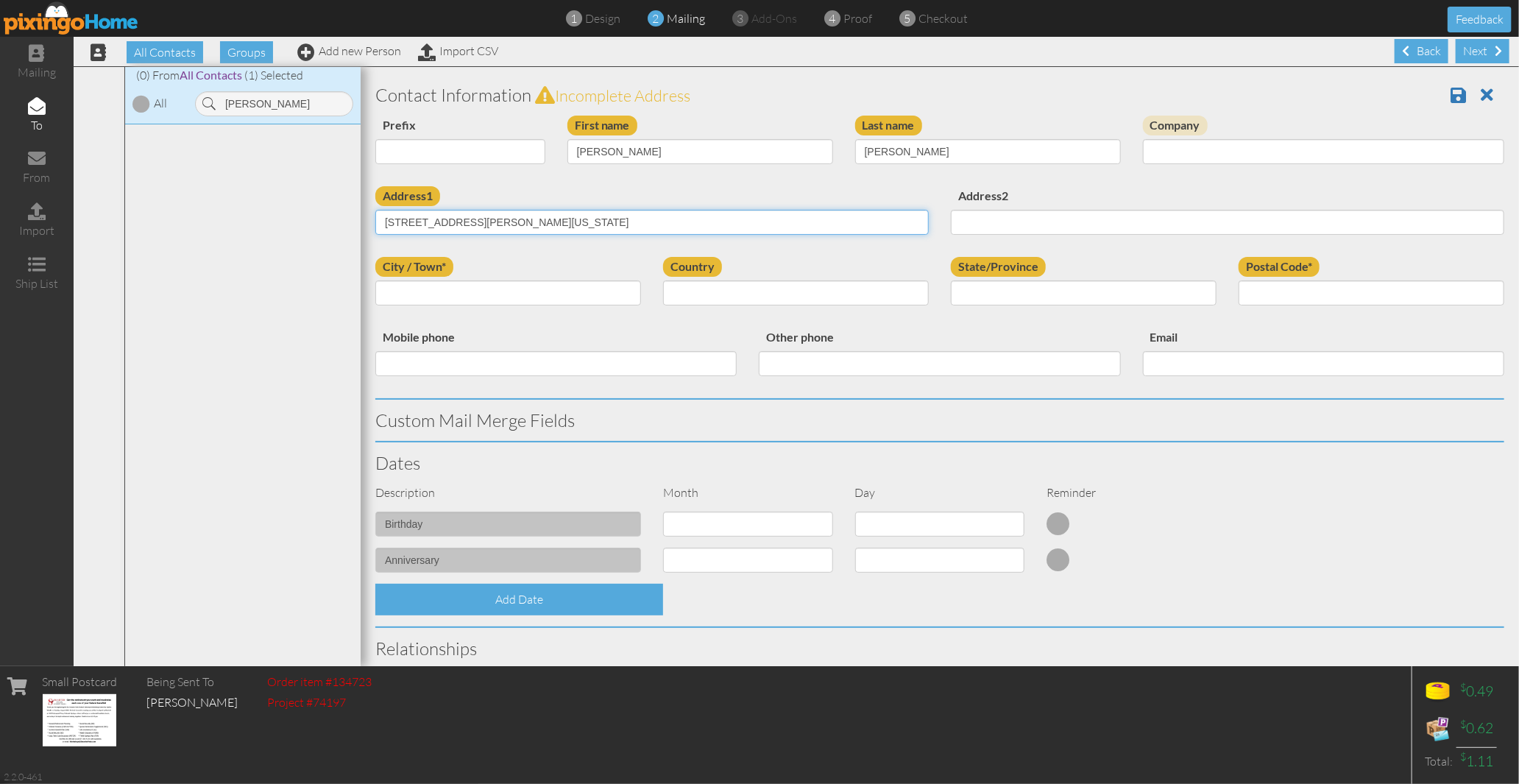
click at [585, 217] on input "[STREET_ADDRESS][PERSON_NAME][US_STATE]" at bounding box center [652, 222] width 553 height 25
type input "[STREET_ADDRESS][PERSON_NAME][US_STATE]"
click at [1314, 288] on input "Postal Code*" at bounding box center [1371, 293] width 266 height 25
paste input "80904"
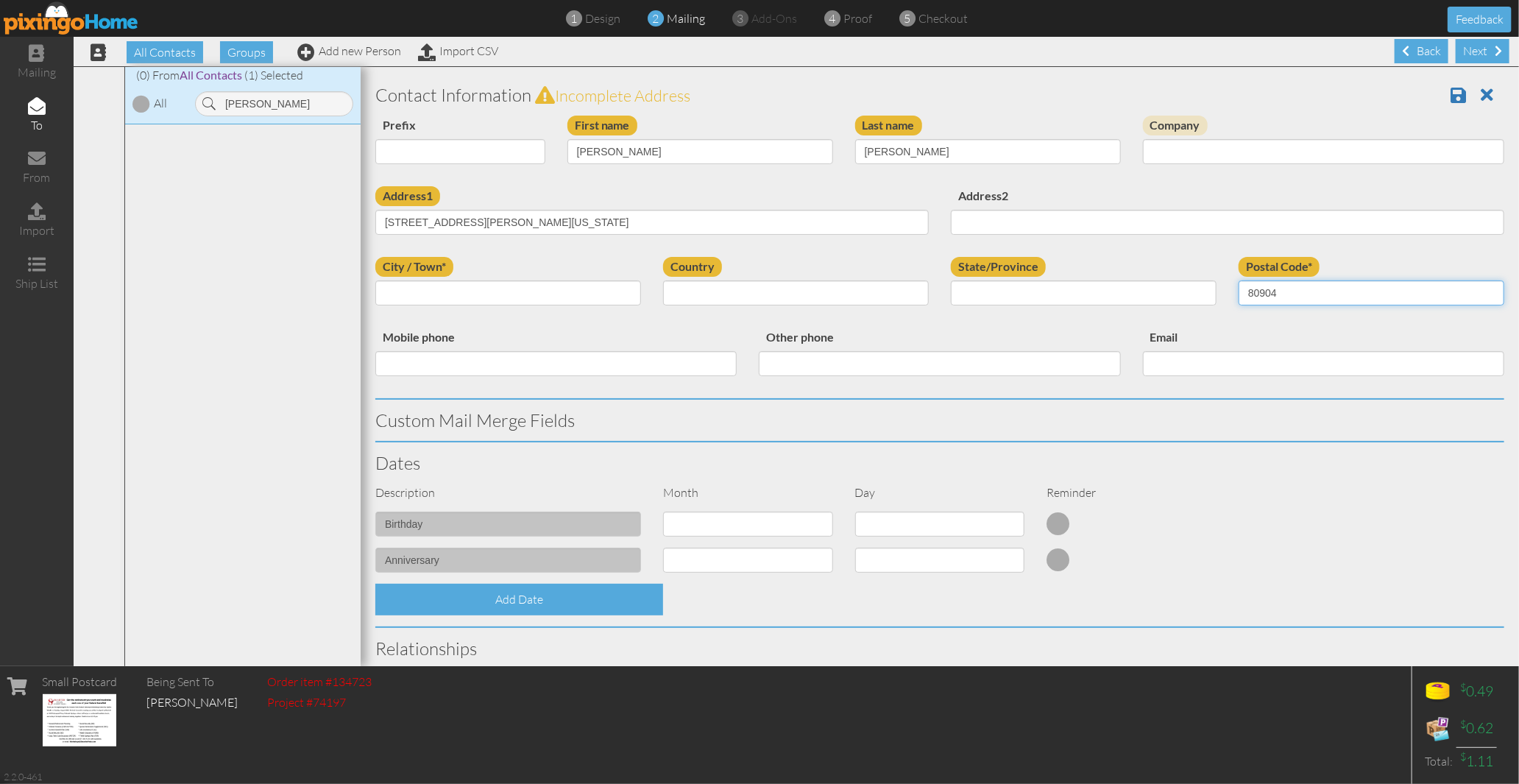
type input "80904"
drag, startPoint x: 467, startPoint y: 222, endPoint x: 546, endPoint y: 217, distance: 79.2
click at [546, 217] on input "[STREET_ADDRESS][PERSON_NAME][US_STATE]" at bounding box center [652, 222] width 553 height 25
click at [623, 179] on div "Prefix Dr. Mr. Mrs. First name [PERSON_NAME] Last name [PERSON_NAME] Company" at bounding box center [940, 151] width 1151 height 71
click at [479, 289] on input "City / Town*" at bounding box center [508, 293] width 266 height 25
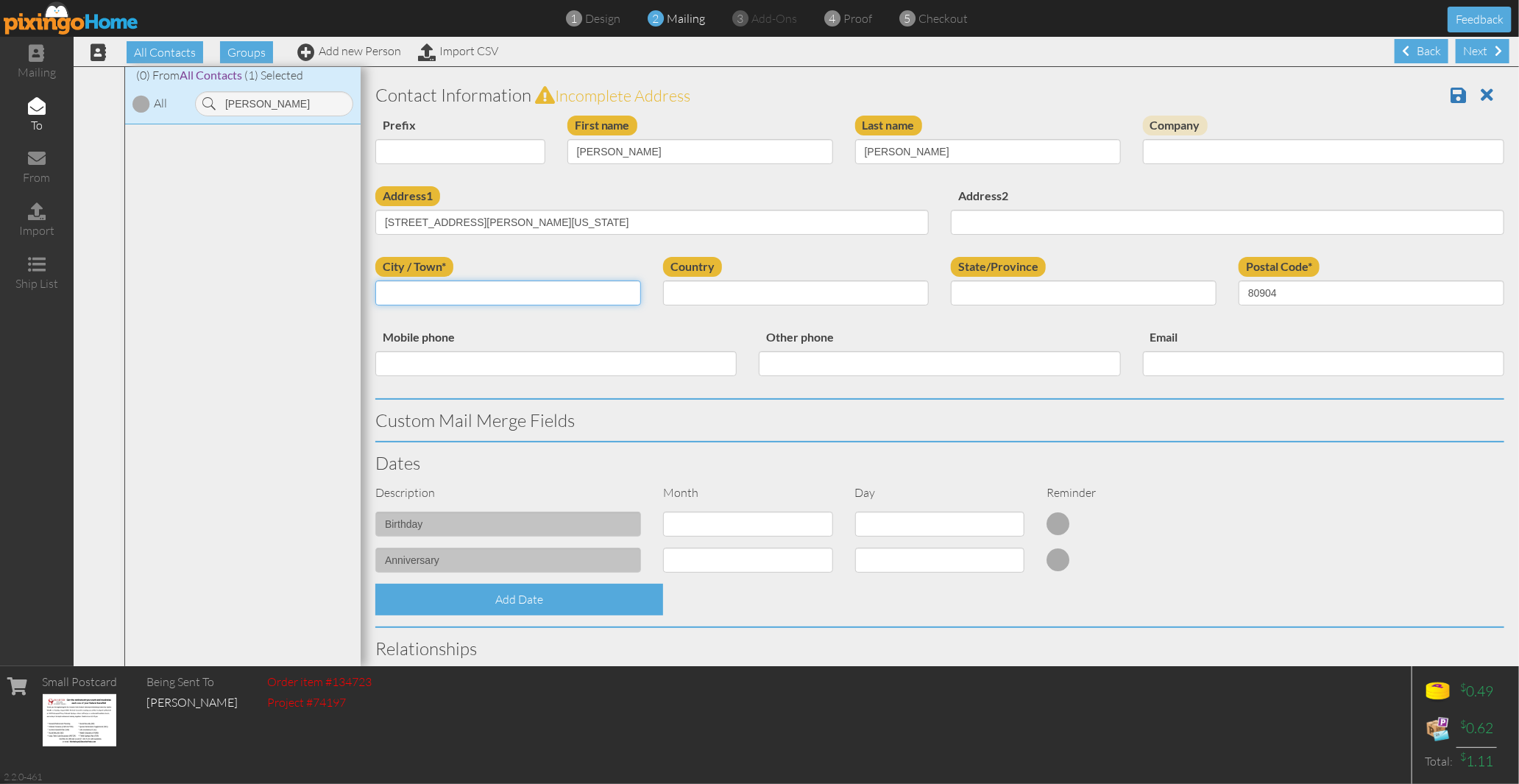
paste input "[US_STATE][GEOGRAPHIC_DATA]"
type input "[US_STATE][GEOGRAPHIC_DATA]"
click at [721, 293] on select "[GEOGRAPHIC_DATA] -------------- [GEOGRAPHIC_DATA] [GEOGRAPHIC_DATA] [GEOGRAPHI…" at bounding box center [796, 293] width 266 height 25
select select "object:17242"
click at [663, 280] on select "[GEOGRAPHIC_DATA] -------------- [GEOGRAPHIC_DATA] [GEOGRAPHIC_DATA] [GEOGRAPHI…" at bounding box center [796, 293] width 266 height 25
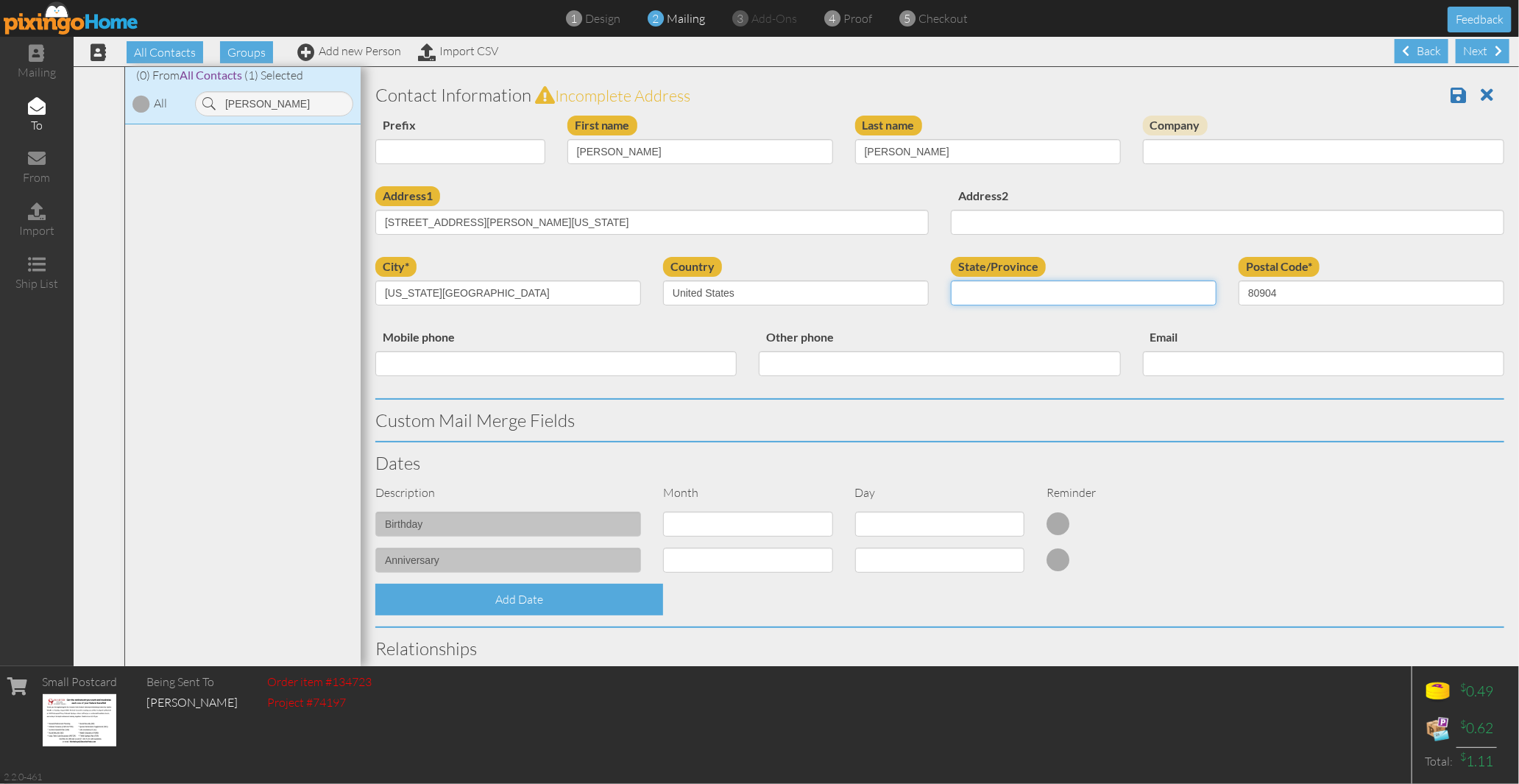
click at [1003, 298] on select "AA (Military) AE (Military) [US_STATE] [US_STATE] [US_STATE] AP (Military) [US_…" at bounding box center [1083, 293] width 266 height 25
select select "object:17496"
click at [951, 280] on select "AA (Military) AE (Military) [US_STATE] [US_STATE] [US_STATE] AP (Military) [US_…" at bounding box center [1083, 293] width 266 height 25
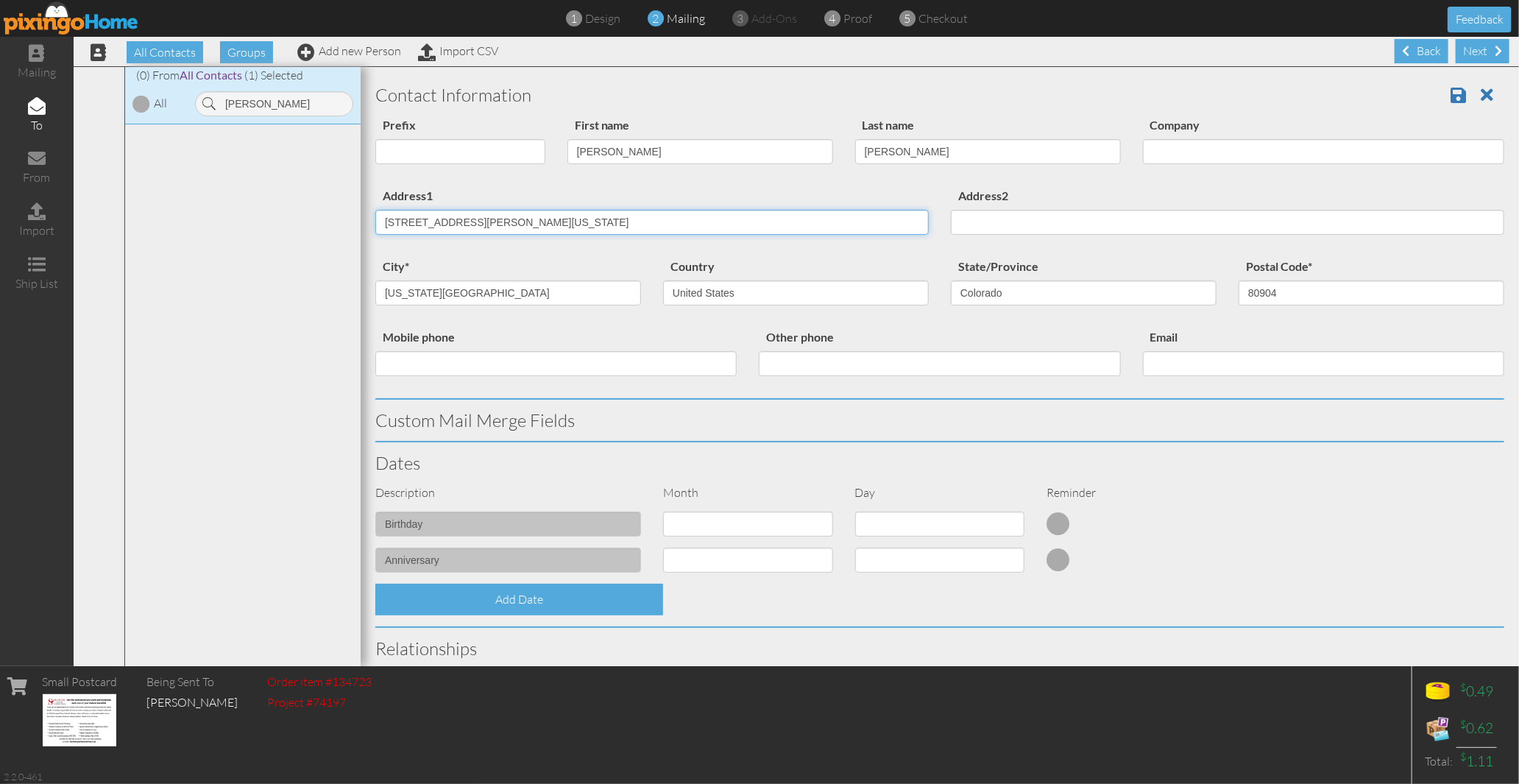
drag, startPoint x: 465, startPoint y: 217, endPoint x: 759, endPoint y: 200, distance: 294.5
click at [759, 200] on div "Address1 [STREET_ADDRESS][PERSON_NAME][US_STATE]" at bounding box center [652, 216] width 575 height 60
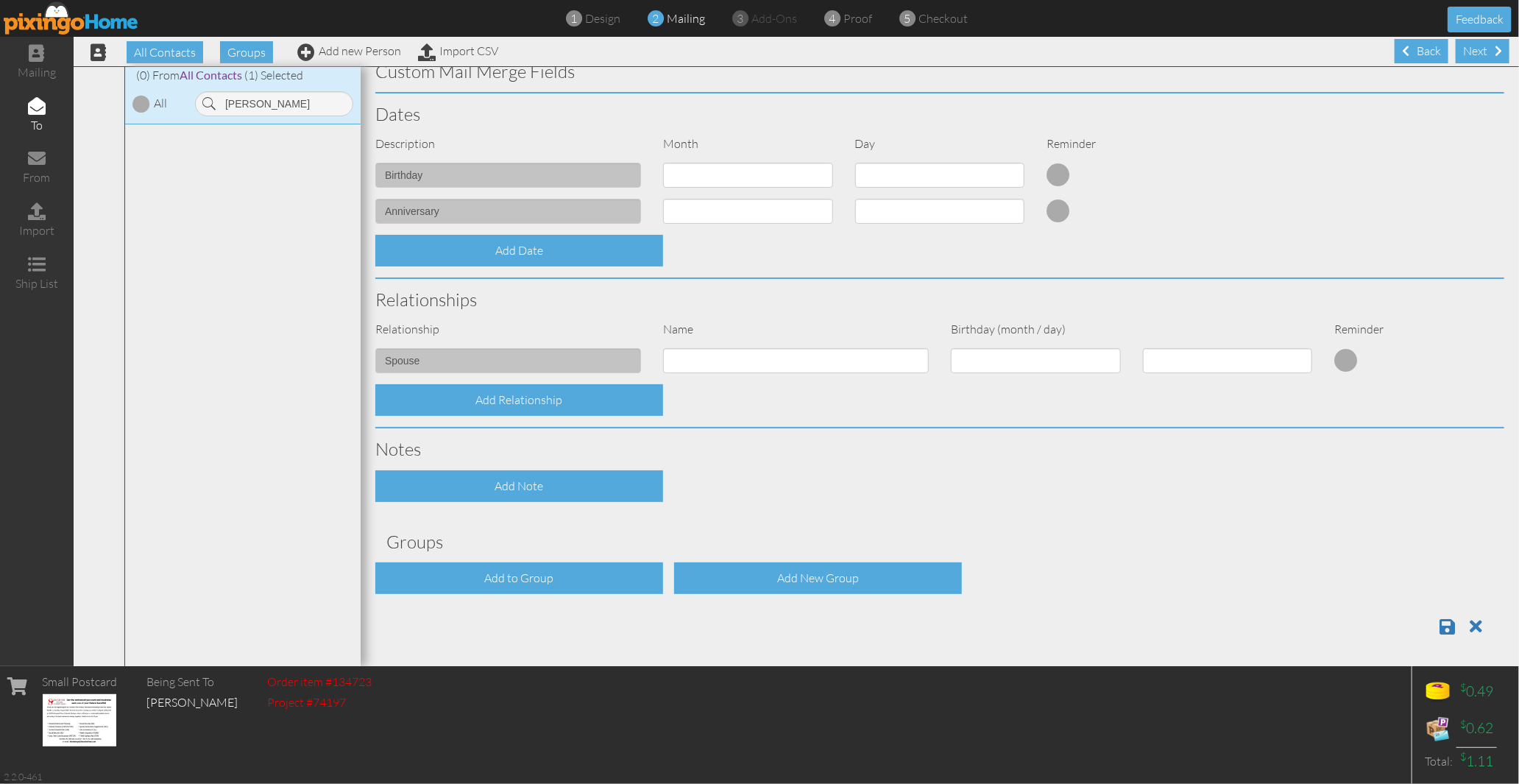
scroll to position [1, 0]
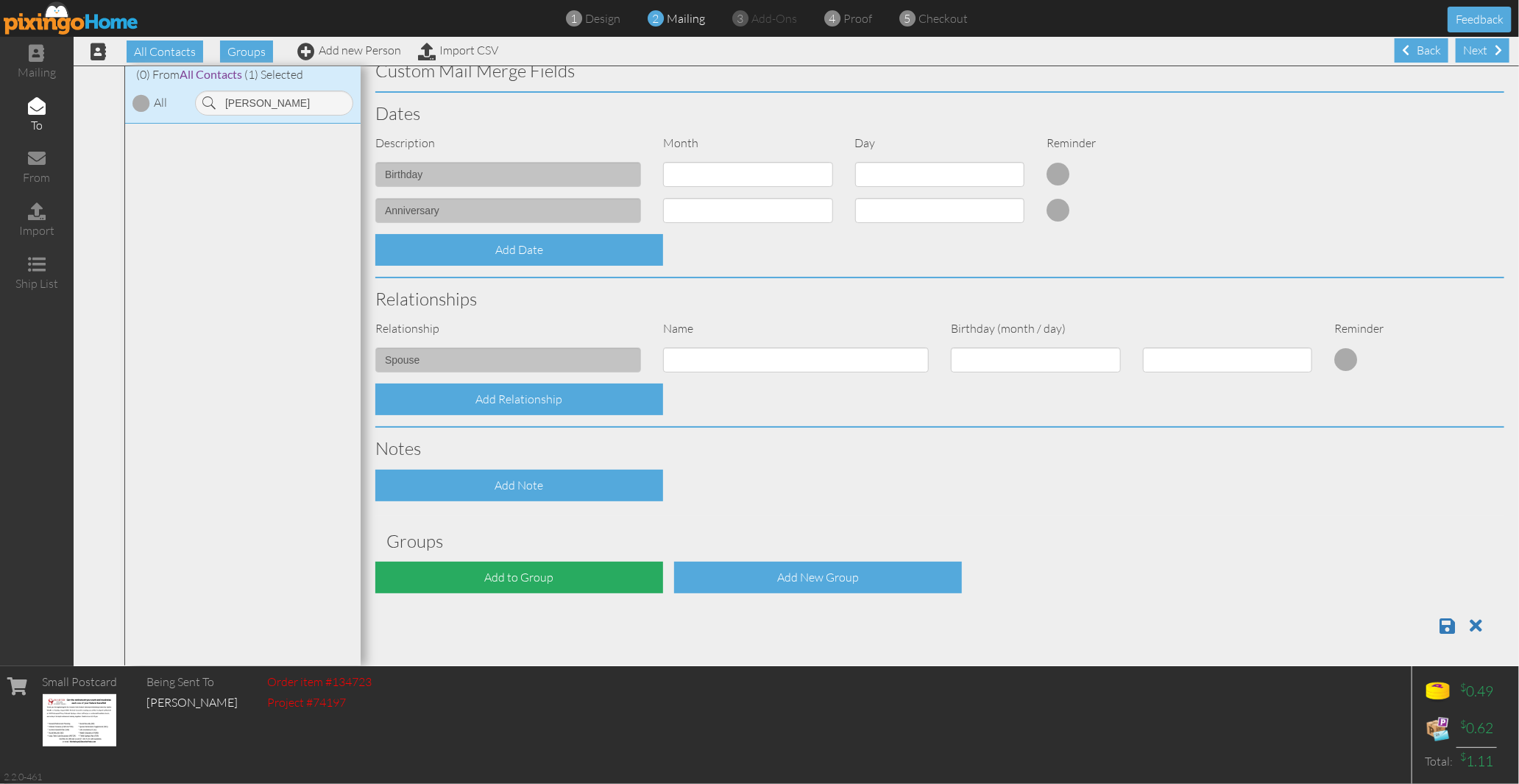
type input "[STREET_ADDRESS][PERSON_NAME]"
click at [540, 582] on div "Add to Group" at bounding box center [519, 578] width 288 height 32
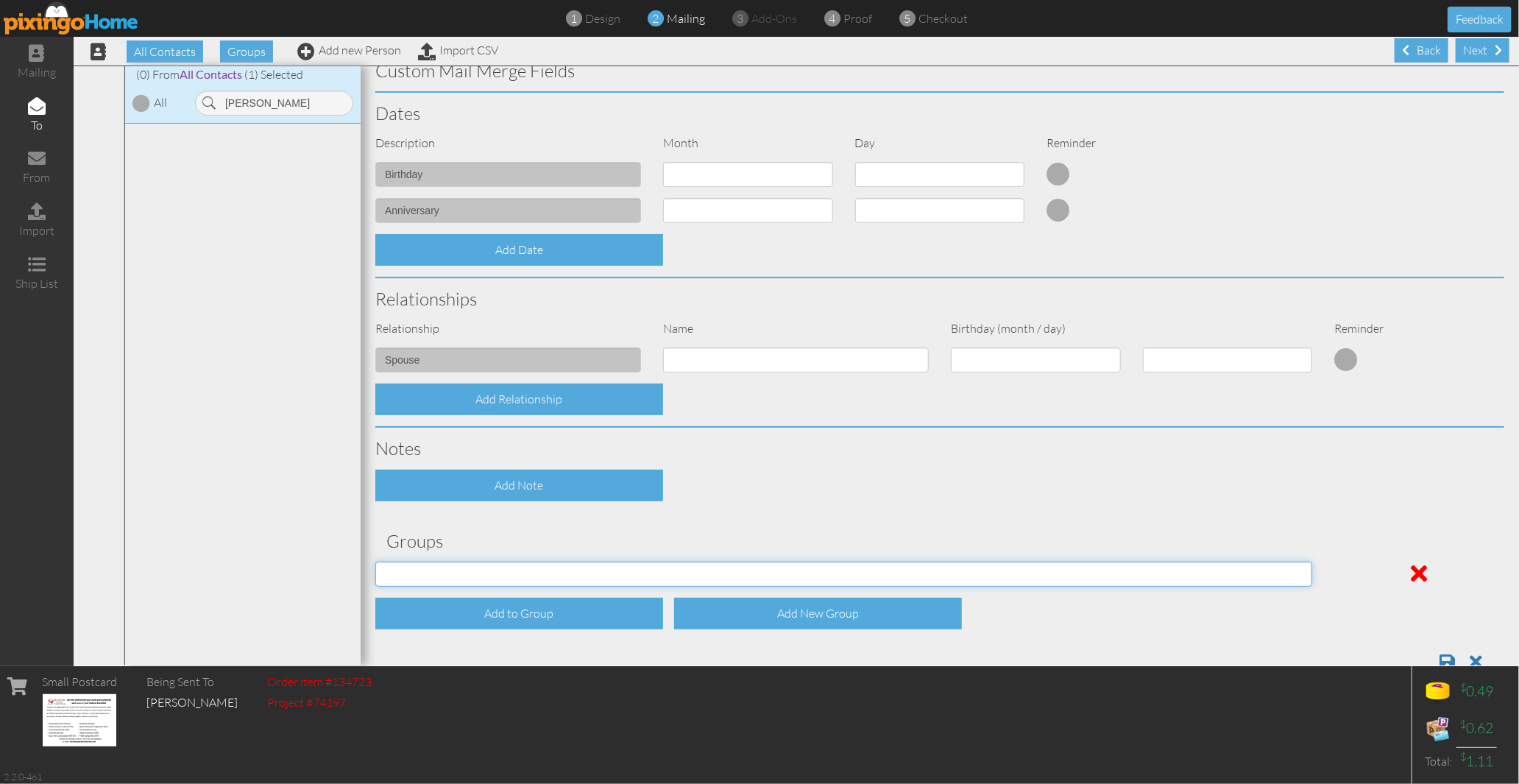
click at [537, 562] on select "[DATE] SMARTER FEDS OSD DMEA [US_STATE] [DATE] BOP Onsite 08/12 [US_STATE] Regi…" at bounding box center [844, 575] width 937 height 25
select select "object:17560"
click at [375, 562] on select "[DATE] SMARTER FEDS OSD DMEA [US_STATE] [DATE] BOP Onsite 08/12 [US_STATE] Regi…" at bounding box center [844, 575] width 937 height 25
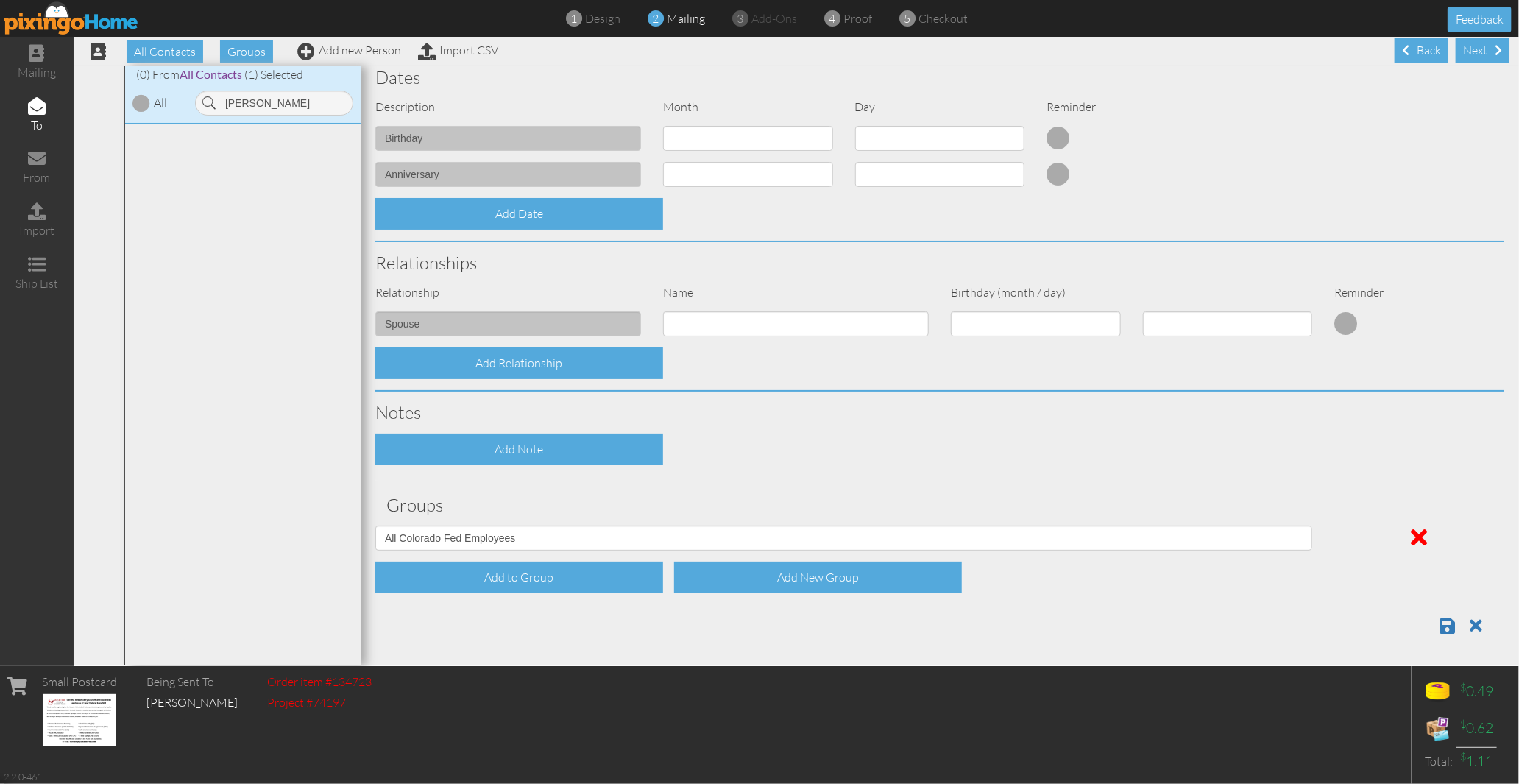
click at [1412, 622] on div at bounding box center [940, 620] width 1151 height 30
click at [1440, 622] on span at bounding box center [1447, 625] width 15 height 17
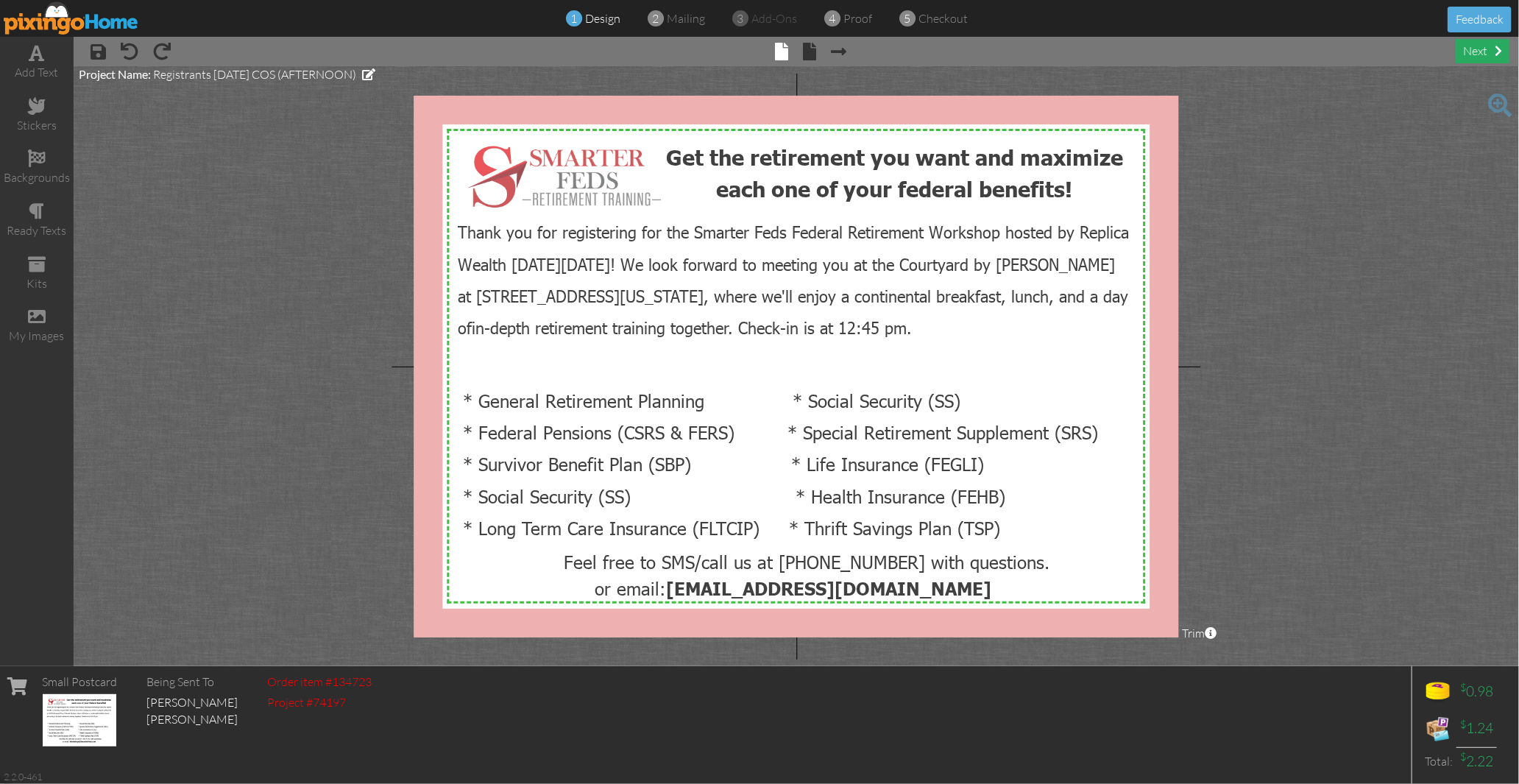
click at [1463, 45] on div "next" at bounding box center [1482, 51] width 54 height 25
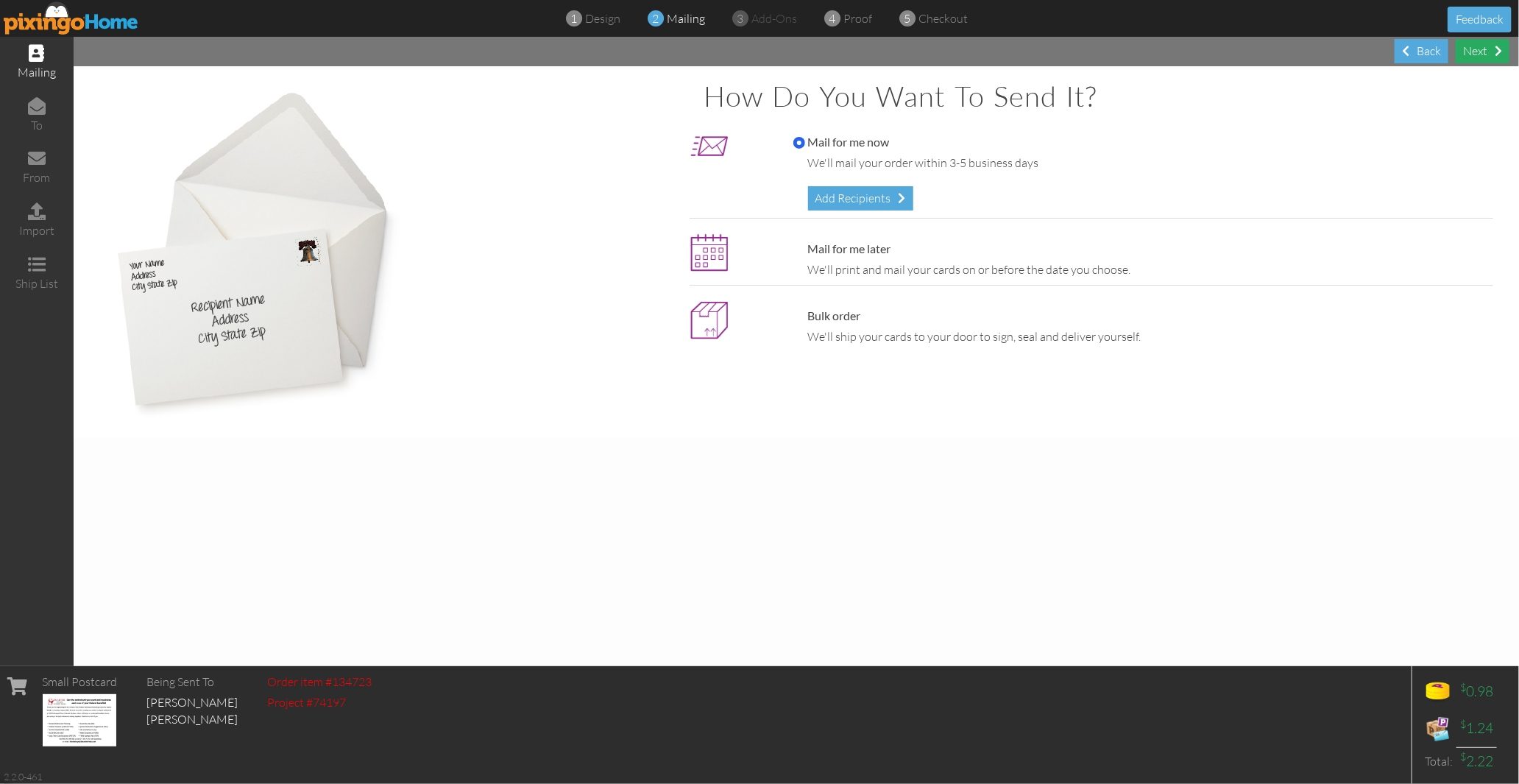
click at [1475, 56] on div "Next" at bounding box center [1482, 51] width 54 height 25
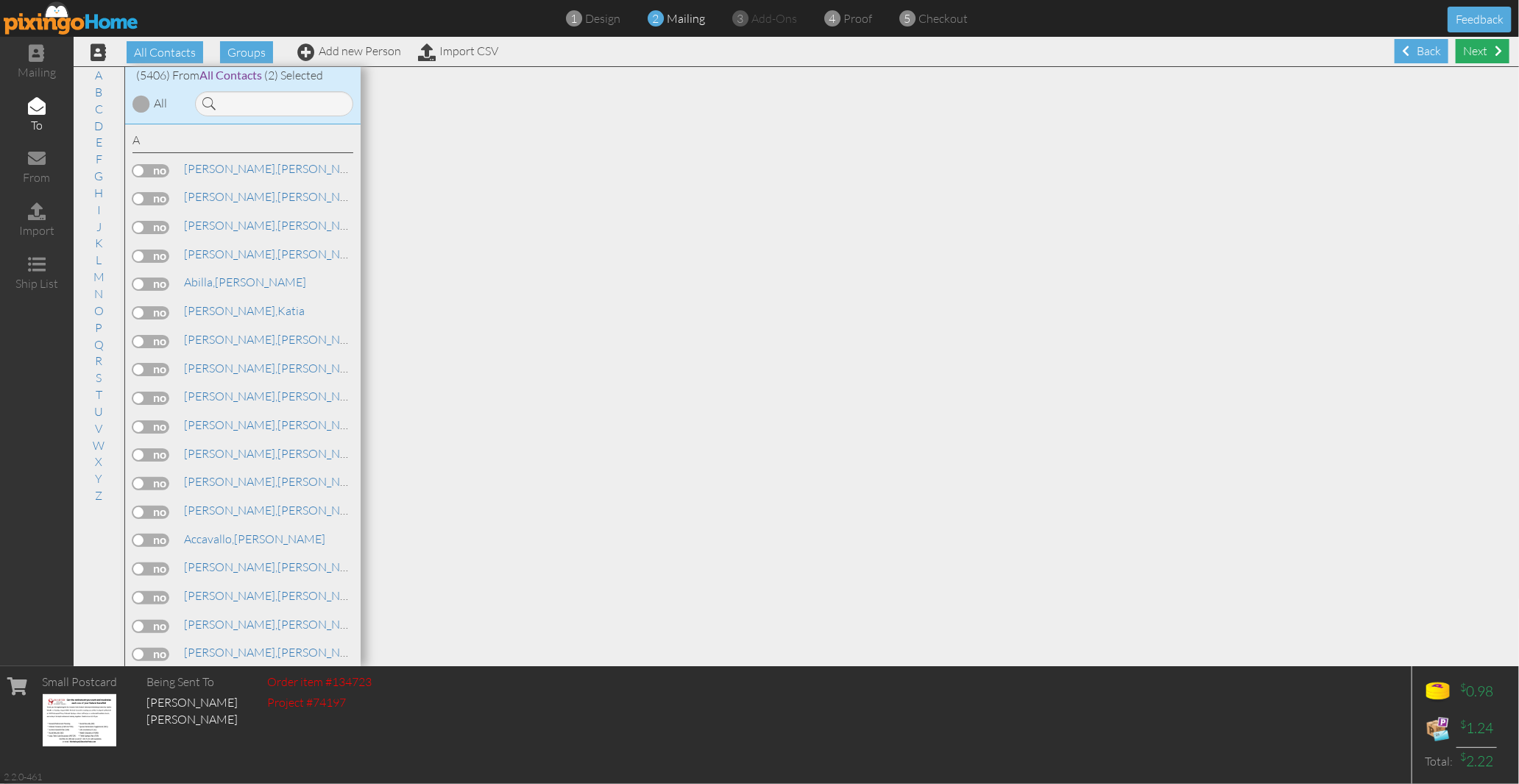
click at [1469, 55] on div "Next" at bounding box center [1482, 51] width 54 height 25
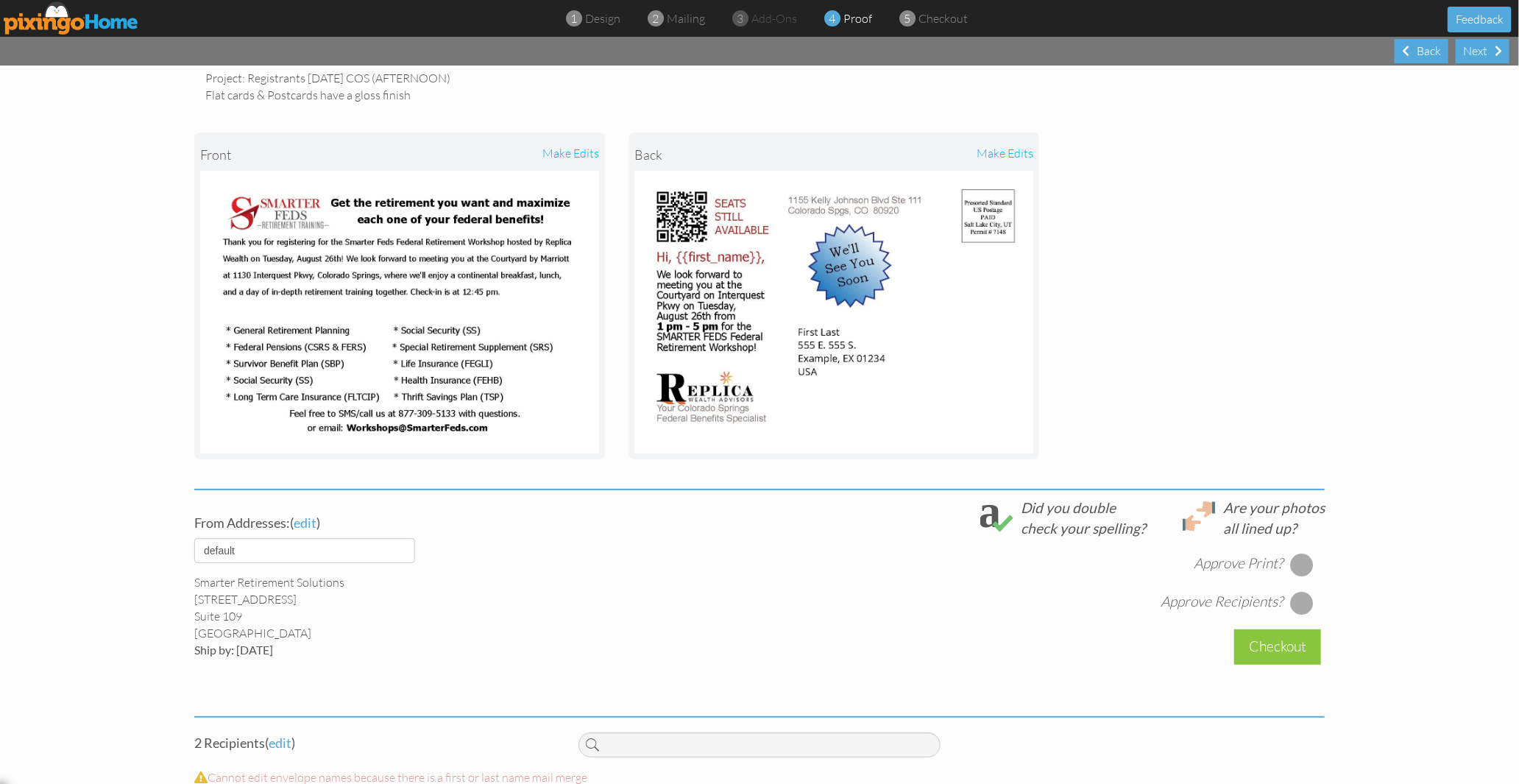
scroll to position [163, 0]
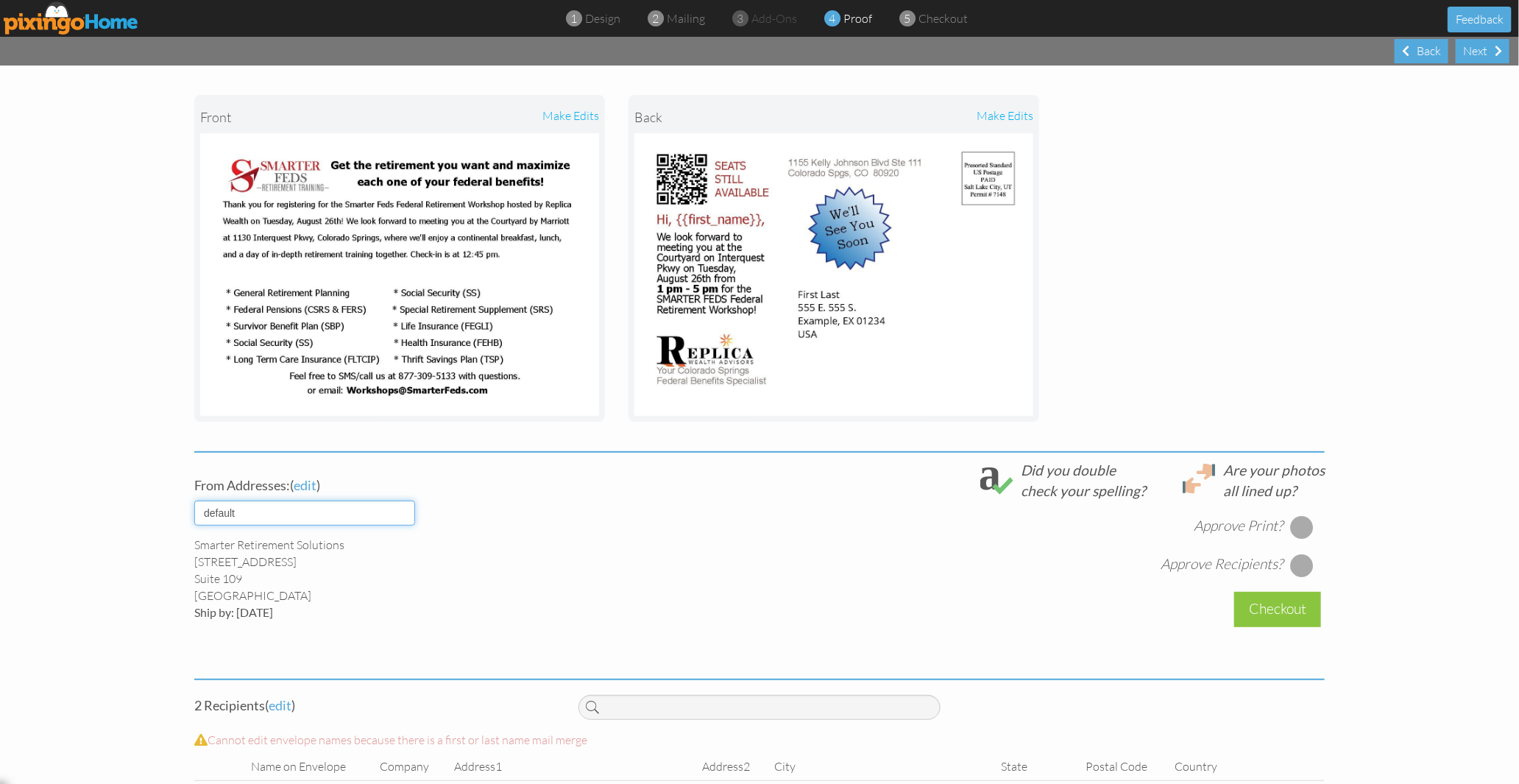
click at [299, 519] on select "default HOME DENVER Team AUSTIN Team COL SPGS team ORLANDO Team Replica Wealth …" at bounding box center [305, 513] width 221 height 25
select select "object:17251"
click at [194, 501] on select "default HOME DENVER Team AUSTIN Team COL SPGS team ORLANDO Team Replica Wealth …" at bounding box center [305, 513] width 221 height 25
click at [1290, 519] on div at bounding box center [1302, 527] width 24 height 24
click at [1292, 561] on div at bounding box center [1302, 565] width 24 height 24
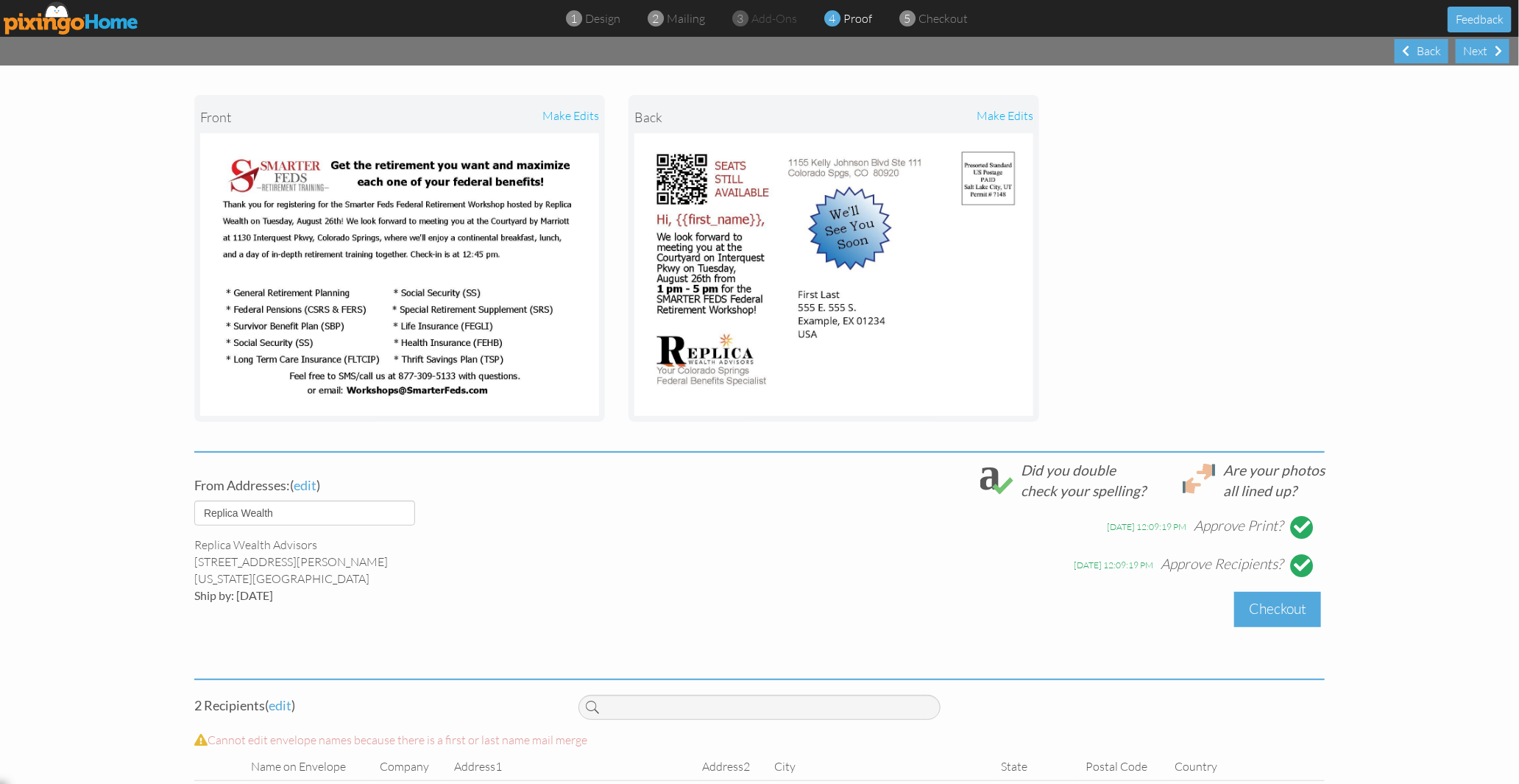
click at [1290, 605] on div "Checkout" at bounding box center [1277, 609] width 87 height 35
